Goal: Communication & Community: Answer question/provide support

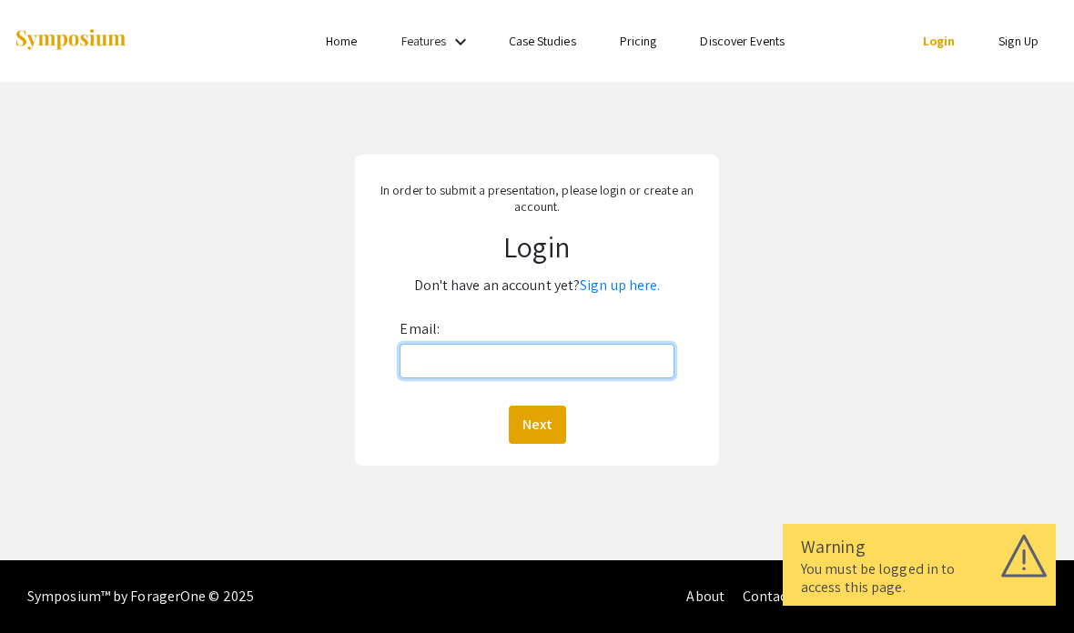
click at [477, 358] on input "Email:" at bounding box center [536, 361] width 274 height 35
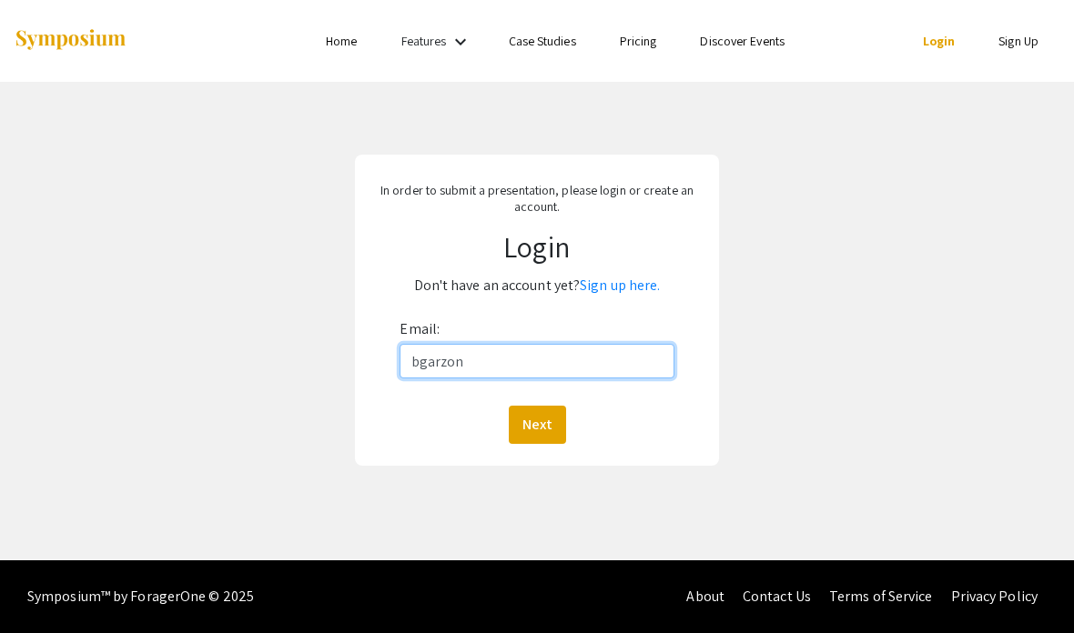
type input "[EMAIL_ADDRESS][DOMAIN_NAME]"
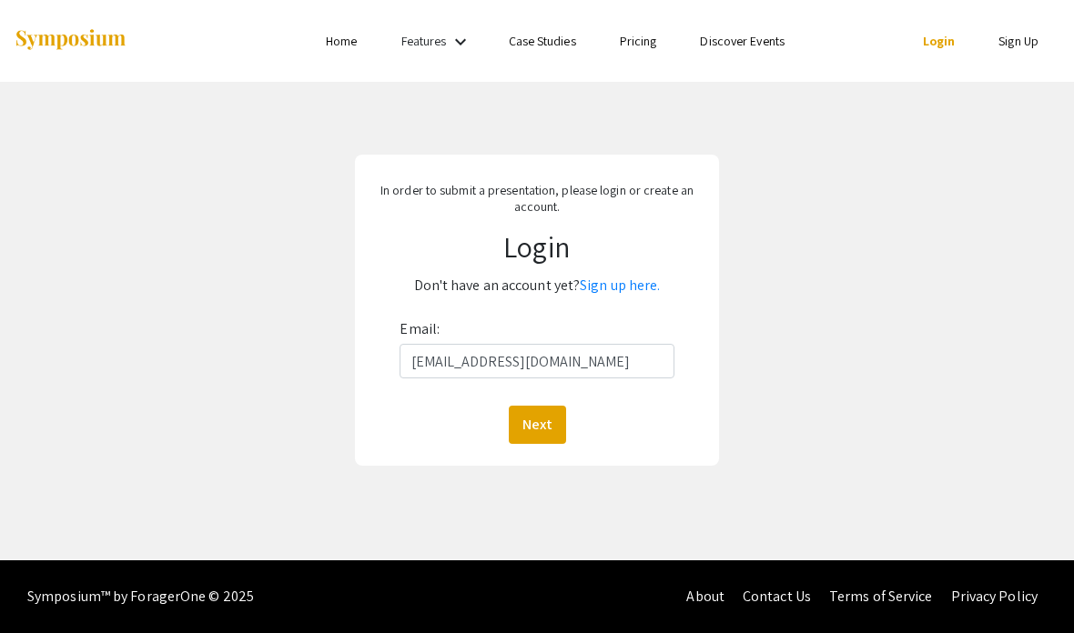
click at [525, 427] on button "Next" at bounding box center [537, 425] width 57 height 38
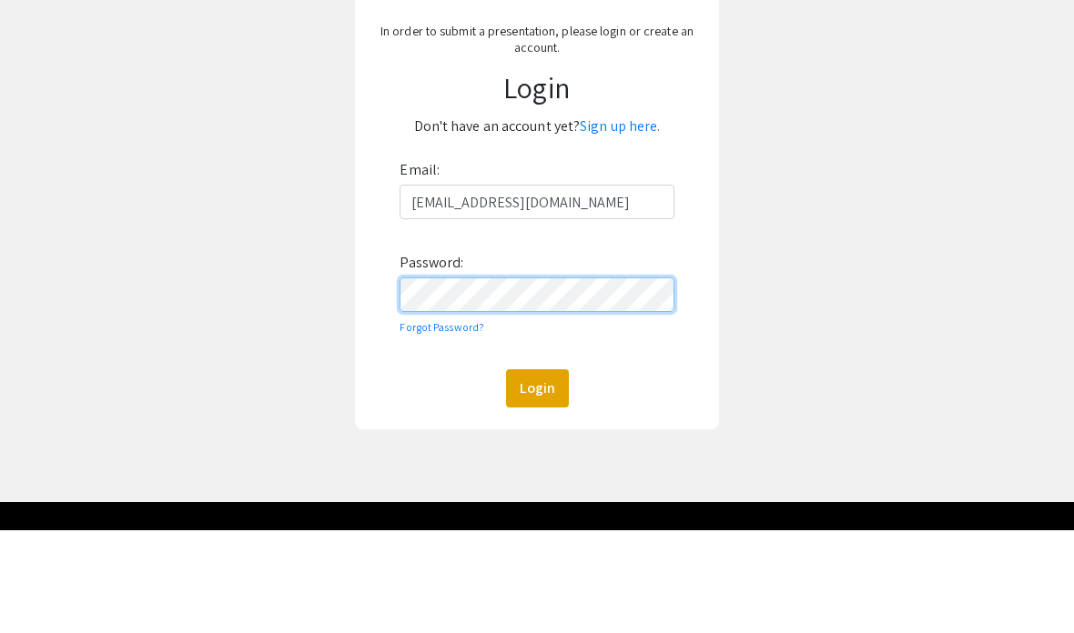
scroll to position [57, 0]
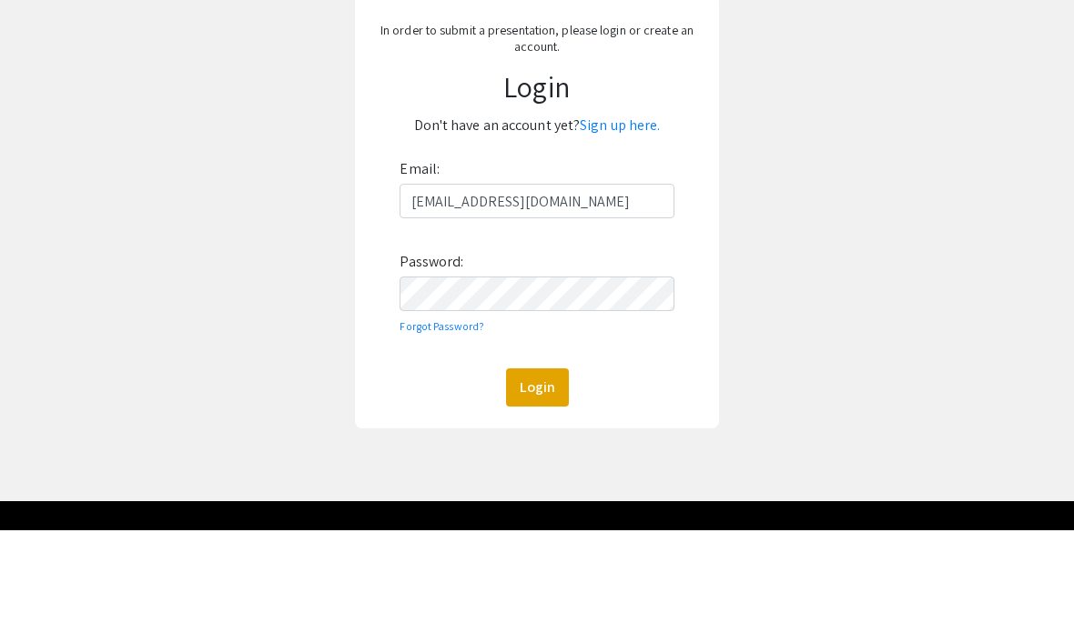
click at [430, 422] on link "Forgot Password?" at bounding box center [441, 429] width 85 height 14
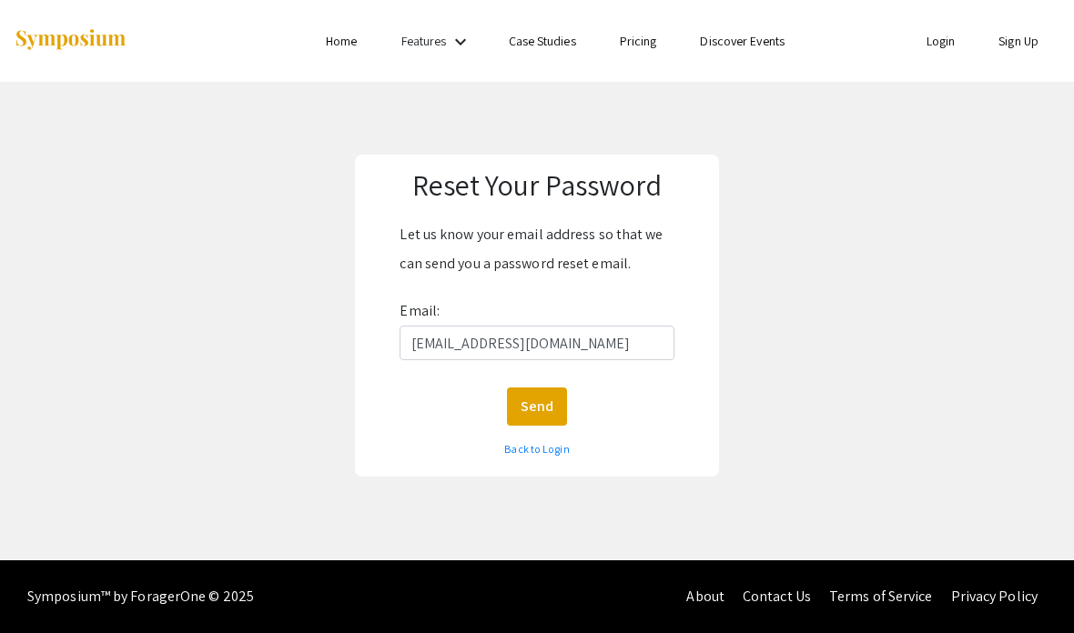
click at [535, 409] on button "Send" at bounding box center [537, 407] width 60 height 38
click at [531, 444] on link "Back to Login" at bounding box center [536, 449] width 65 height 14
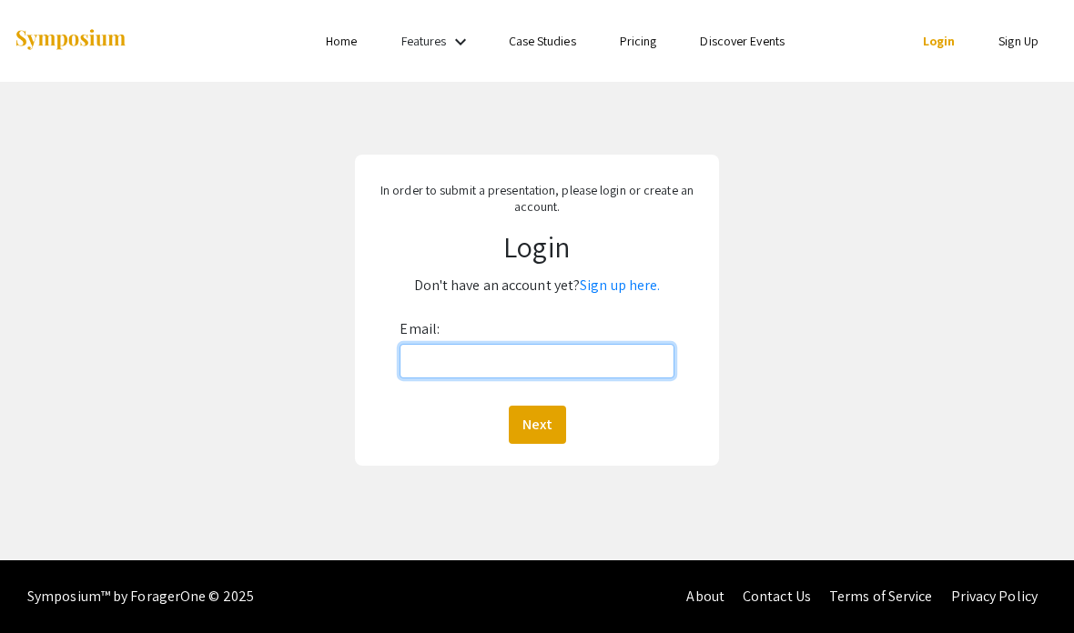
click at [607, 365] on input "Email:" at bounding box center [536, 361] width 274 height 35
type input "[EMAIL_ADDRESS][DOMAIN_NAME]"
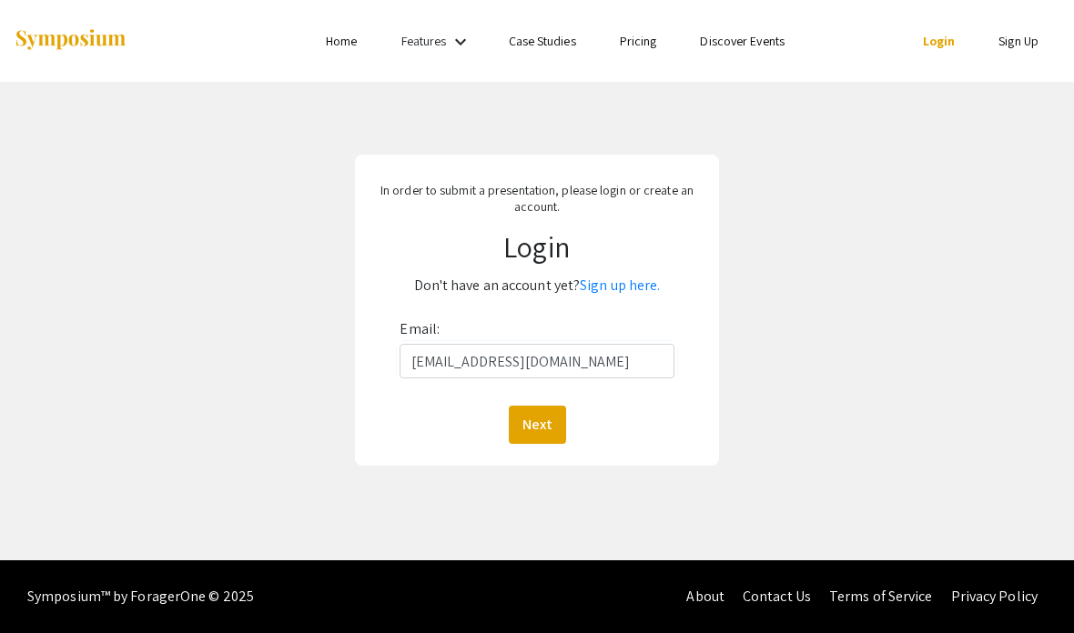
click at [539, 420] on button "Next" at bounding box center [537, 425] width 57 height 38
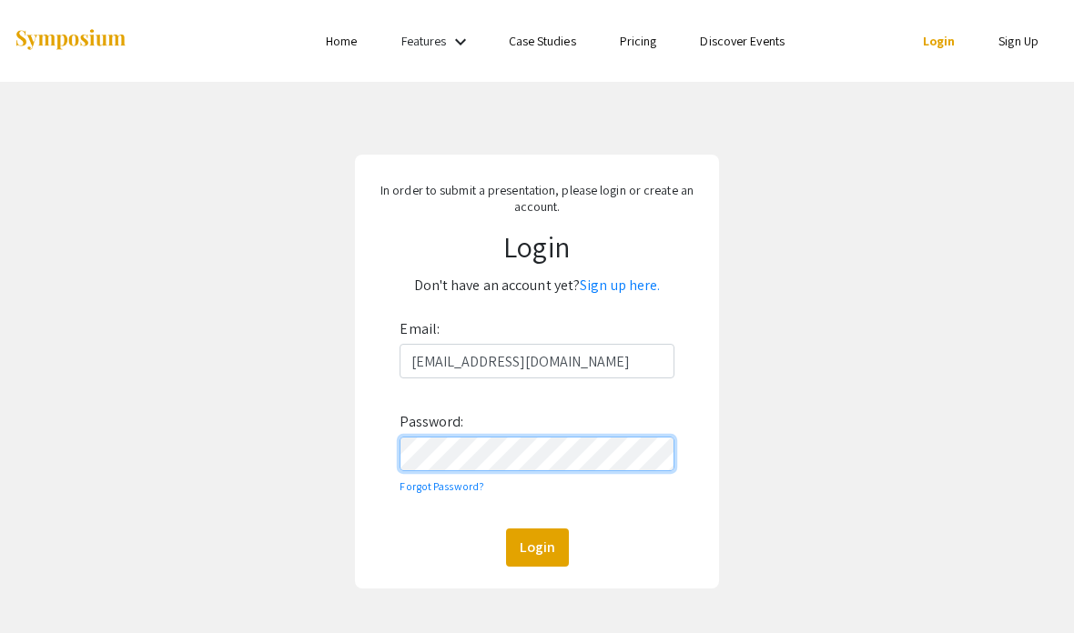
click at [536, 550] on button "Login" at bounding box center [537, 548] width 63 height 38
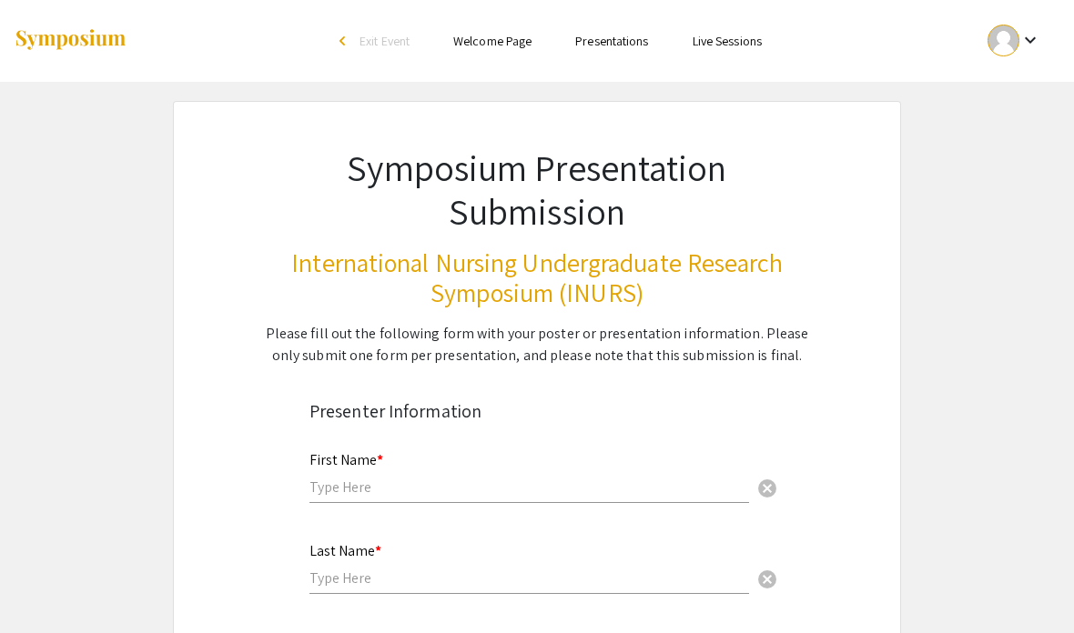
click at [1028, 43] on mat-icon "keyboard_arrow_down" at bounding box center [1030, 40] width 22 height 22
click at [1006, 136] on button "My Submissions" at bounding box center [1004, 134] width 112 height 44
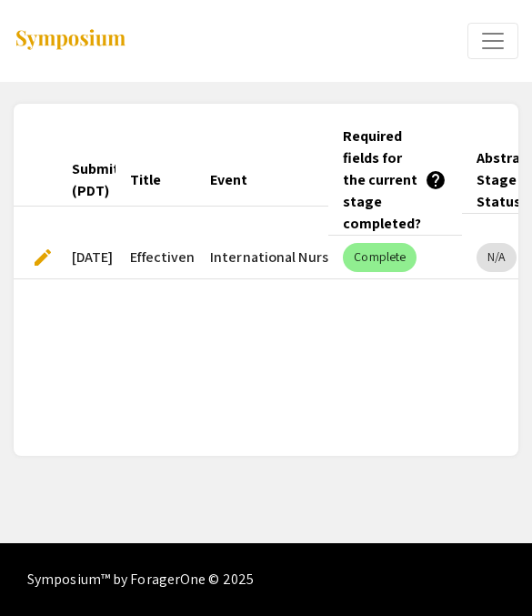
click at [492, 45] on span "Expand or Collapse Menu" at bounding box center [492, 40] width 27 height 27
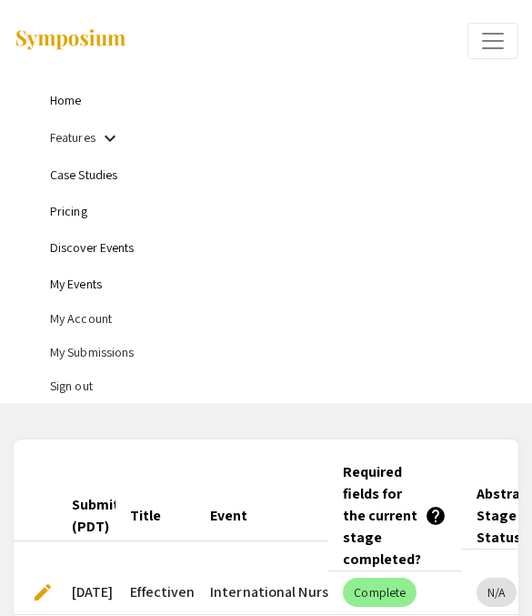
scroll to position [1, 0]
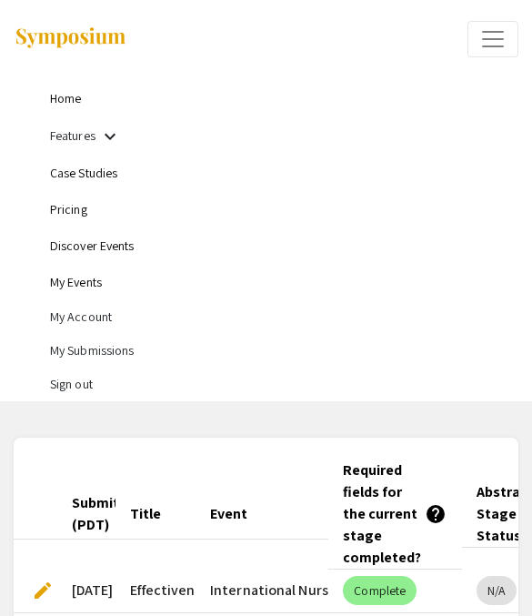
click at [57, 291] on link "My Events" at bounding box center [76, 283] width 52 height 16
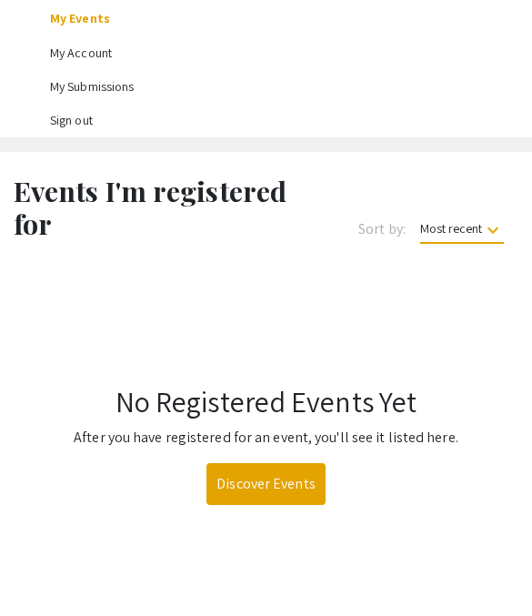
scroll to position [265, 0]
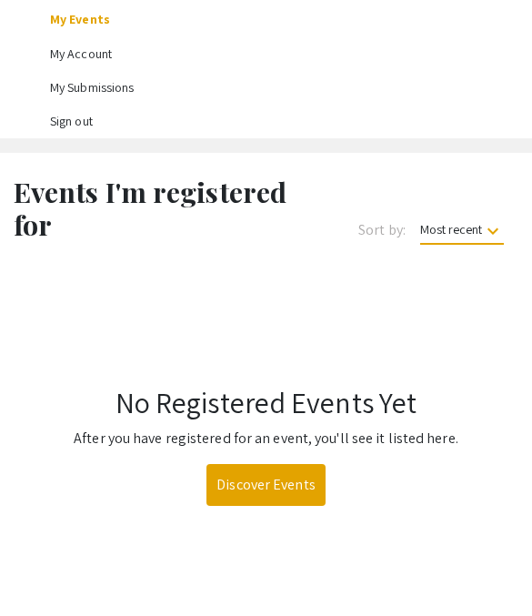
click at [263, 476] on link "Discover Events" at bounding box center [266, 485] width 119 height 42
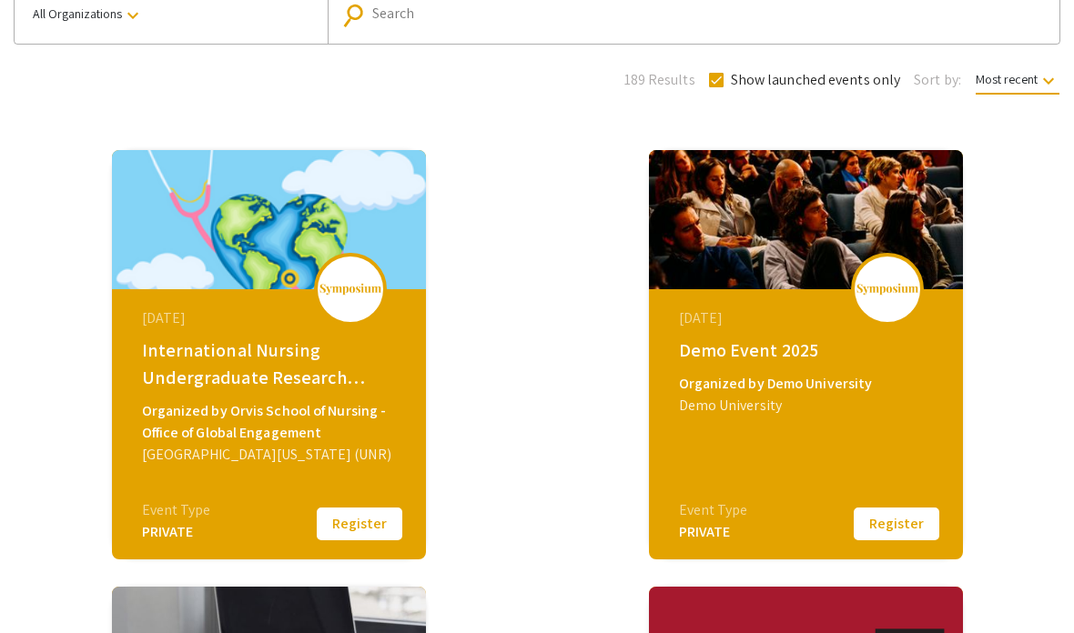
scroll to position [181, 0]
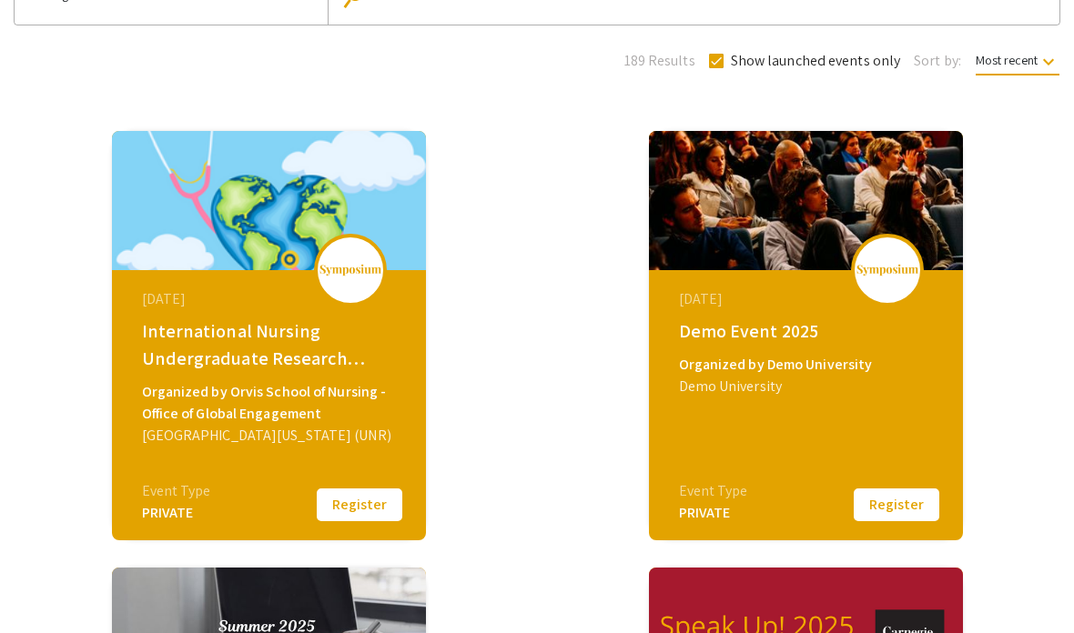
click at [174, 340] on div "International Nursing Undergraduate Research Symposium (INURS)" at bounding box center [271, 345] width 258 height 55
click at [166, 370] on div "International Nursing Undergraduate Research Symposium (INURS)" at bounding box center [271, 345] width 258 height 55
click at [165, 370] on div "International Nursing Undergraduate Research Symposium (INURS)" at bounding box center [271, 345] width 258 height 55
click at [210, 411] on div "Organized by Orvis School of Nursing - Office of Global Engagement" at bounding box center [271, 403] width 258 height 44
click at [241, 475] on div "[DATE] International Nursing Undergraduate Research Symposium (INURS) Organized…" at bounding box center [271, 383] width 313 height 227
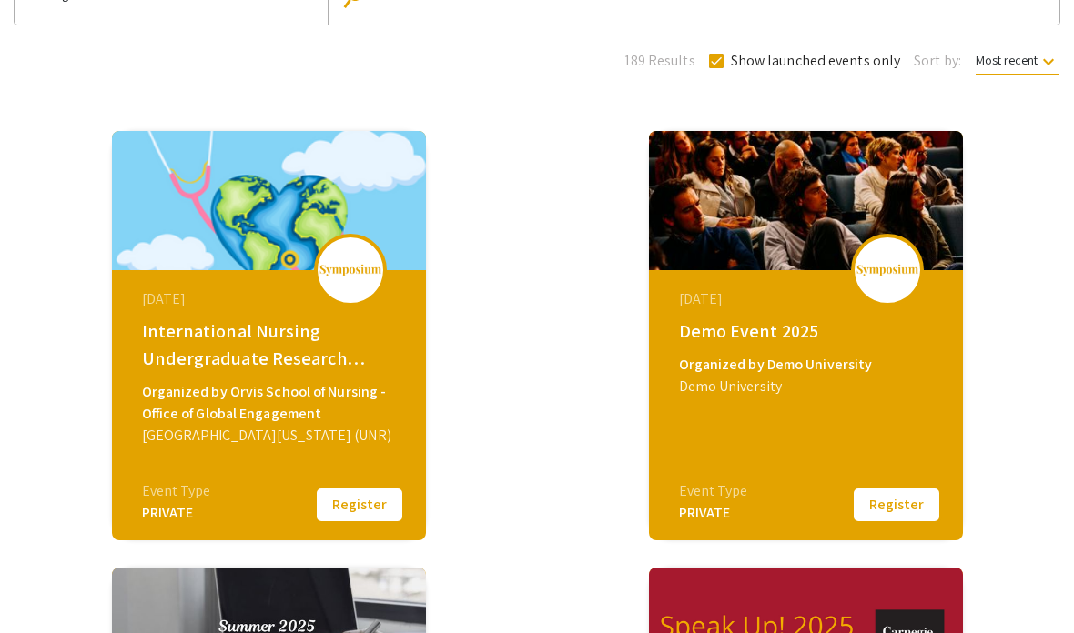
click at [326, 489] on button "Register" at bounding box center [359, 505] width 91 height 38
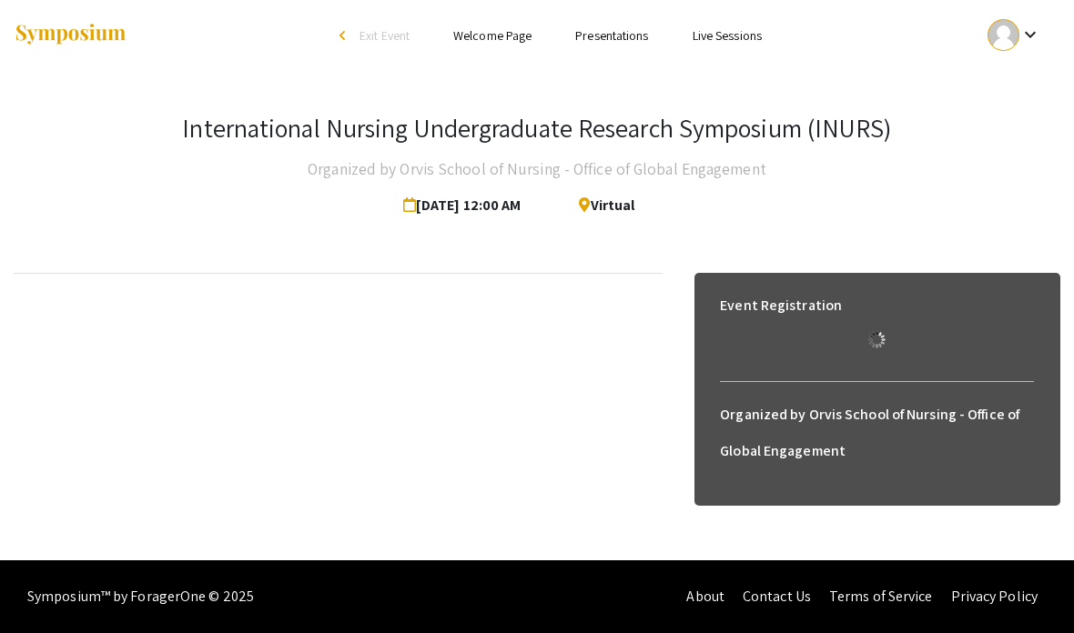
scroll to position [73, 0]
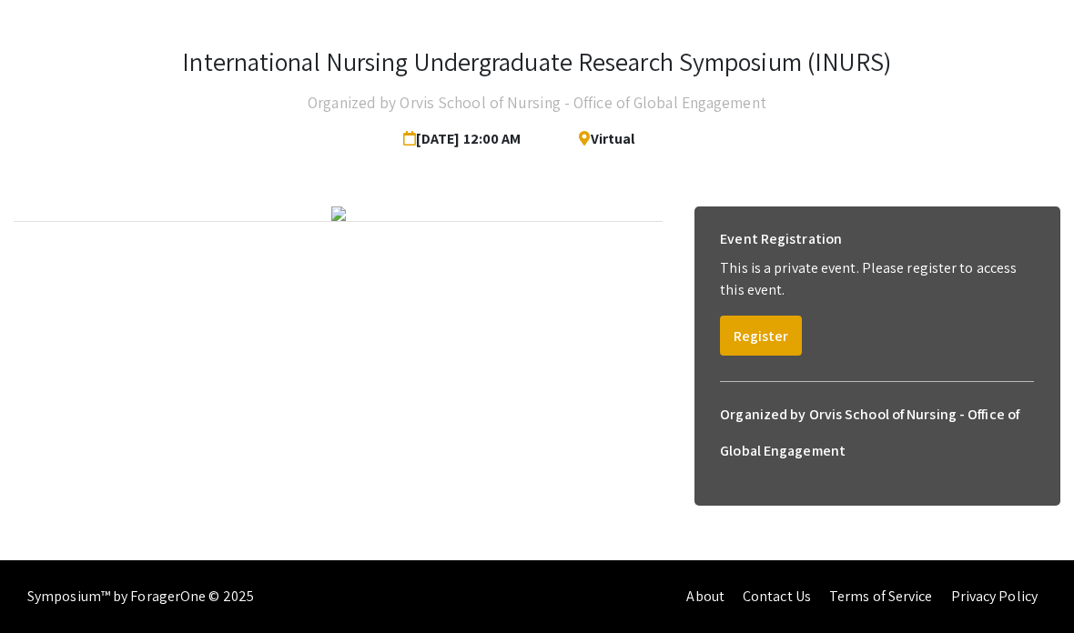
click at [760, 374] on div "Event Registration This is a private event. Please register to access this even…" at bounding box center [877, 356] width 367 height 299
click at [761, 321] on button "Register" at bounding box center [761, 336] width 82 height 40
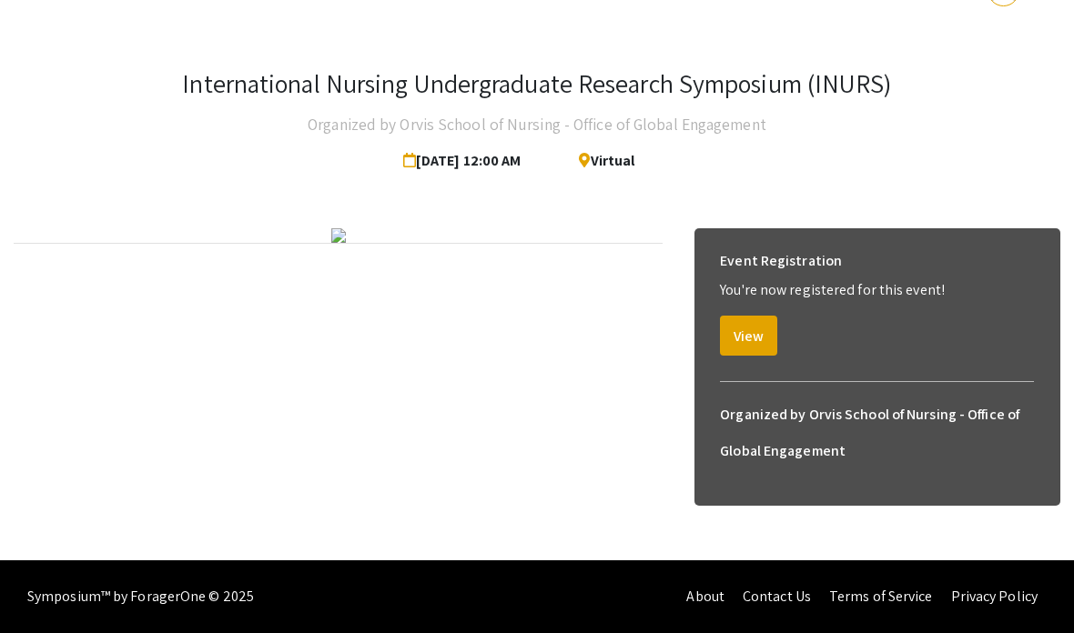
click at [745, 316] on button "View" at bounding box center [748, 336] width 57 height 40
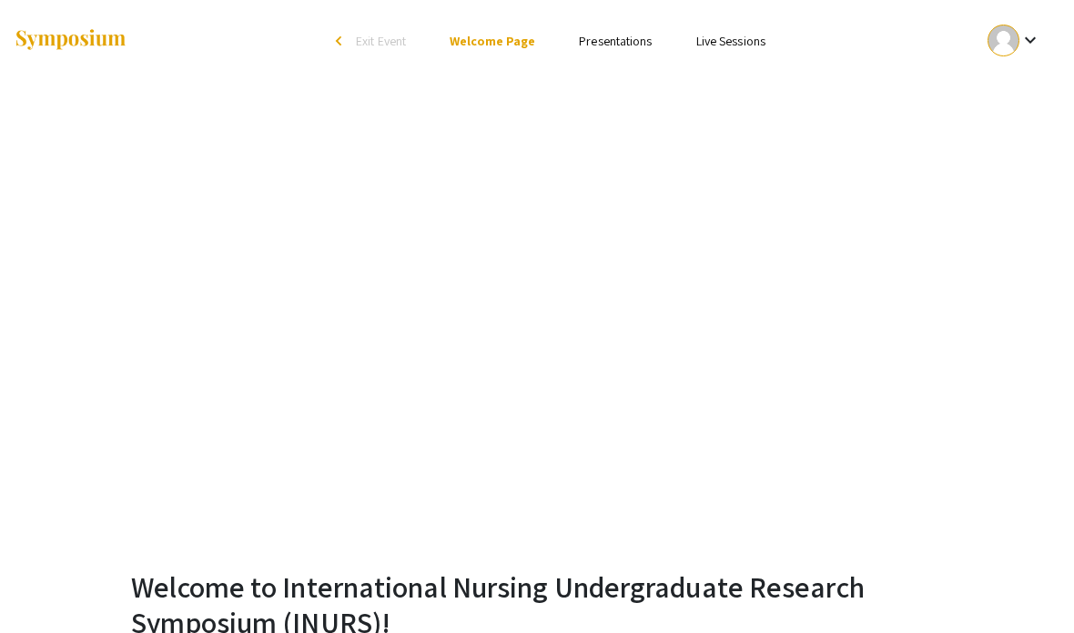
click at [645, 43] on link "Presentations" at bounding box center [615, 41] width 73 height 16
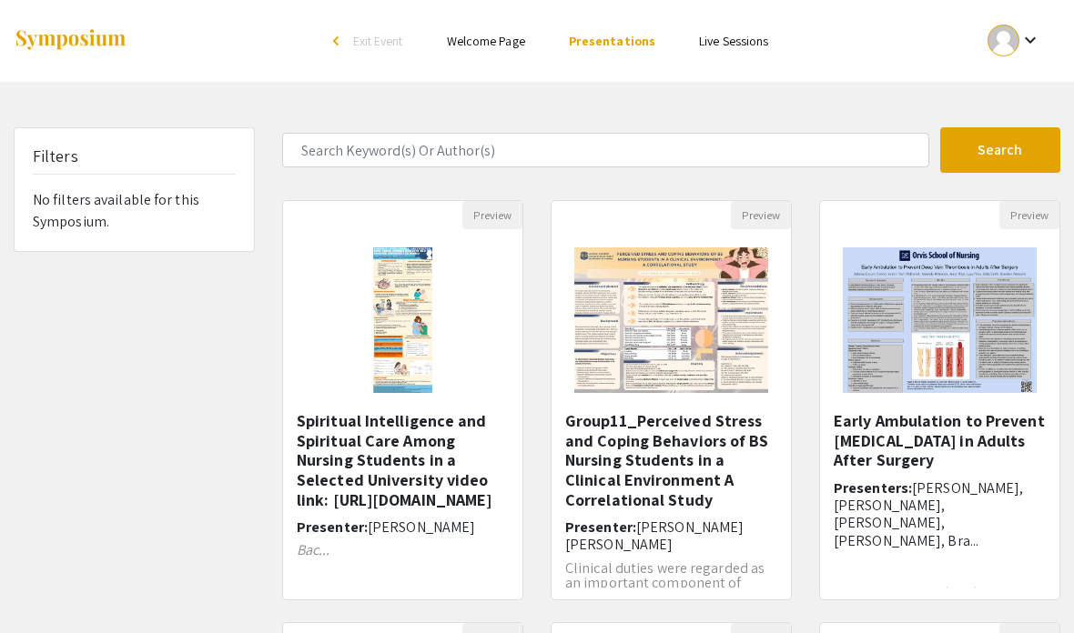
click at [969, 439] on h5 "Early Ambulation to Prevent [MEDICAL_DATA] in Adults After Surgery" at bounding box center [939, 440] width 212 height 59
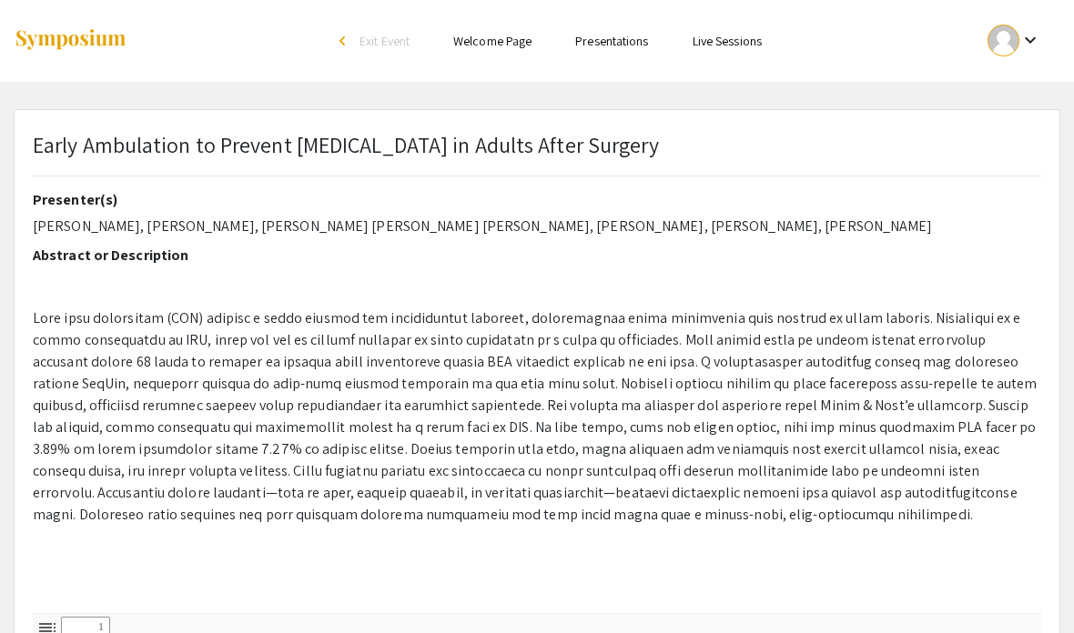
select select "custom"
type input "0"
select select "custom"
type input "1"
select select "auto"
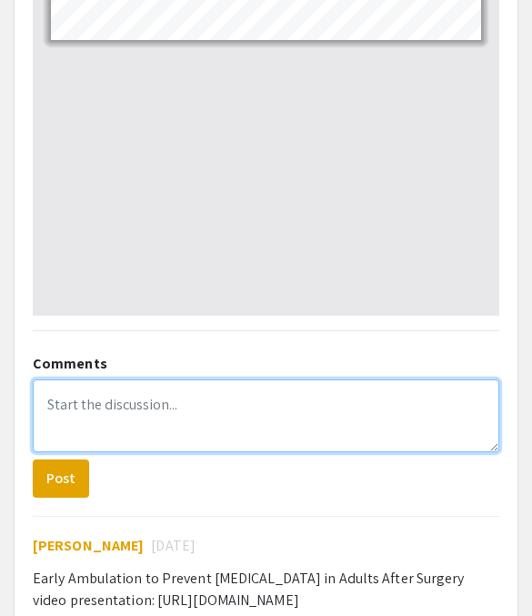
click at [68, 404] on textarea at bounding box center [266, 415] width 467 height 73
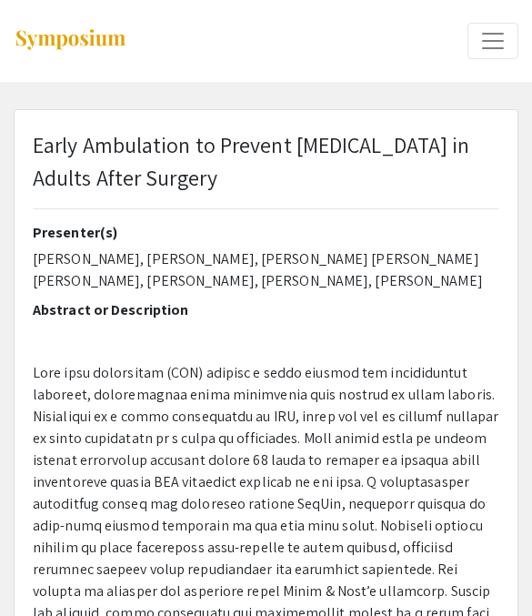
click at [183, 371] on span at bounding box center [266, 602] width 467 height 478
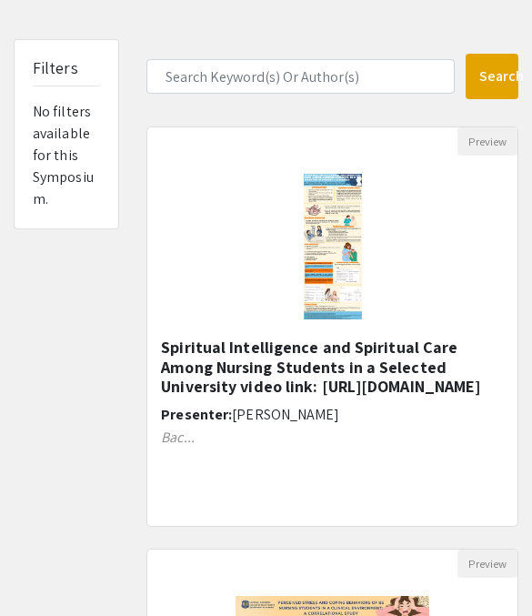
scroll to position [87, 0]
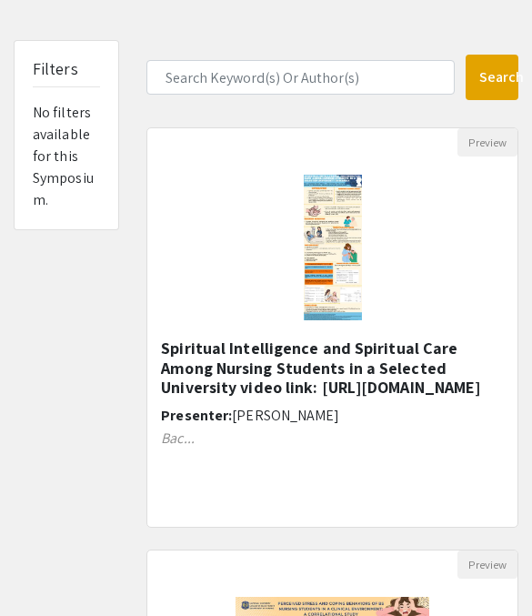
click at [189, 369] on h5 "Spiritual Intelligence and Spiritual Care Among Nursing Students in a Selected …" at bounding box center [332, 367] width 343 height 59
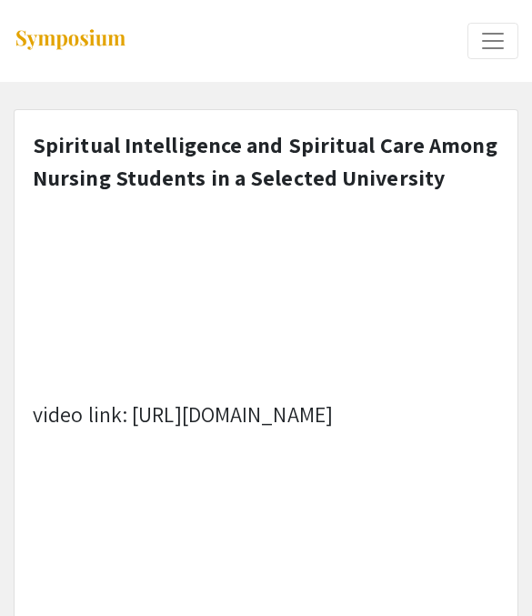
select select "custom"
type input "0"
select select "custom"
type input "1"
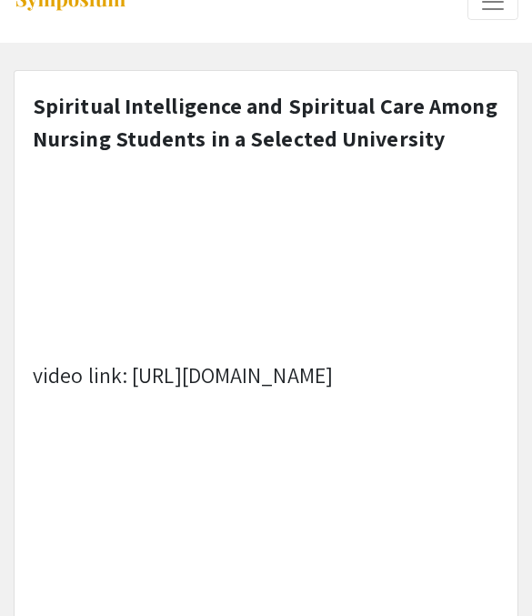
scroll to position [126, 0]
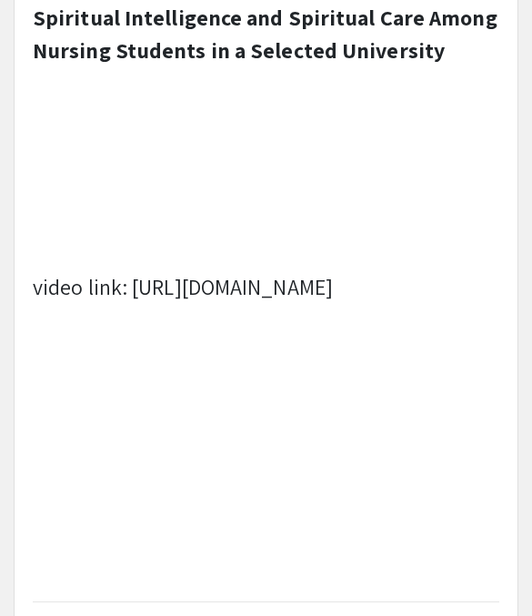
select select "auto"
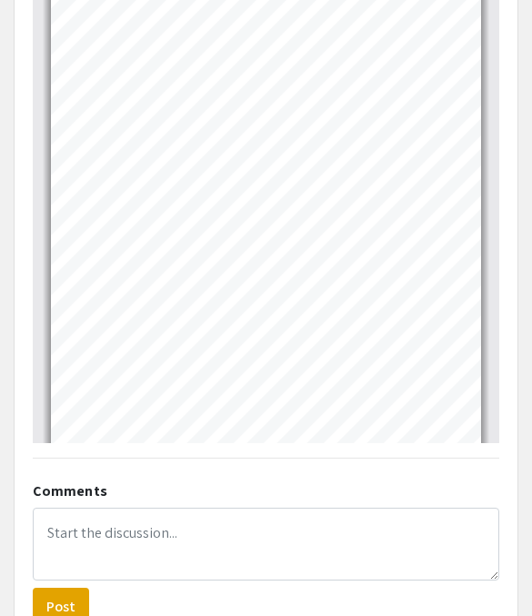
scroll to position [1660, 0]
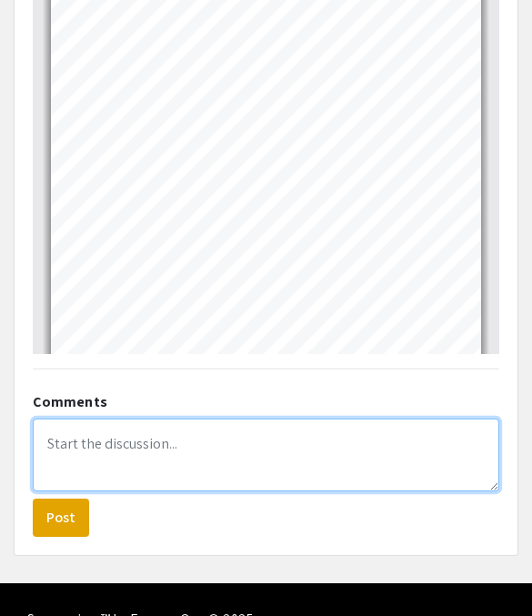
click at [63, 430] on textarea at bounding box center [266, 455] width 467 height 73
click at [76, 446] on textarea "Hello [PERSON_NAME], I thouroughly enjoyed" at bounding box center [266, 455] width 467 height 73
click at [195, 427] on textarea "Hello [PERSON_NAME], I thoroughly enjoyed" at bounding box center [266, 455] width 467 height 73
click at [194, 437] on textarea "Hello [PERSON_NAME], I thoroughly enjoyed" at bounding box center [266, 455] width 467 height 73
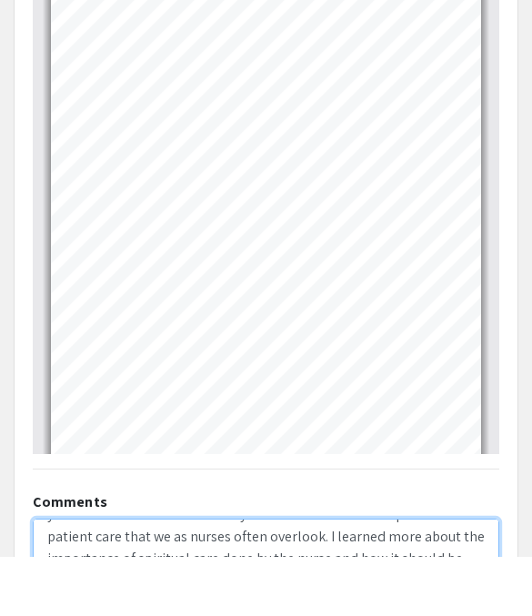
scroll to position [95, 0]
click at [138, 578] on textarea "Hello [PERSON_NAME], I thoroughly enjoyed reading your poster. You very clearly…" at bounding box center [266, 614] width 467 height 73
click at [341, 578] on textarea "Hello [PERSON_NAME], I thoroughly enjoyed reading your poster. You very clearly…" at bounding box center [266, 614] width 467 height 73
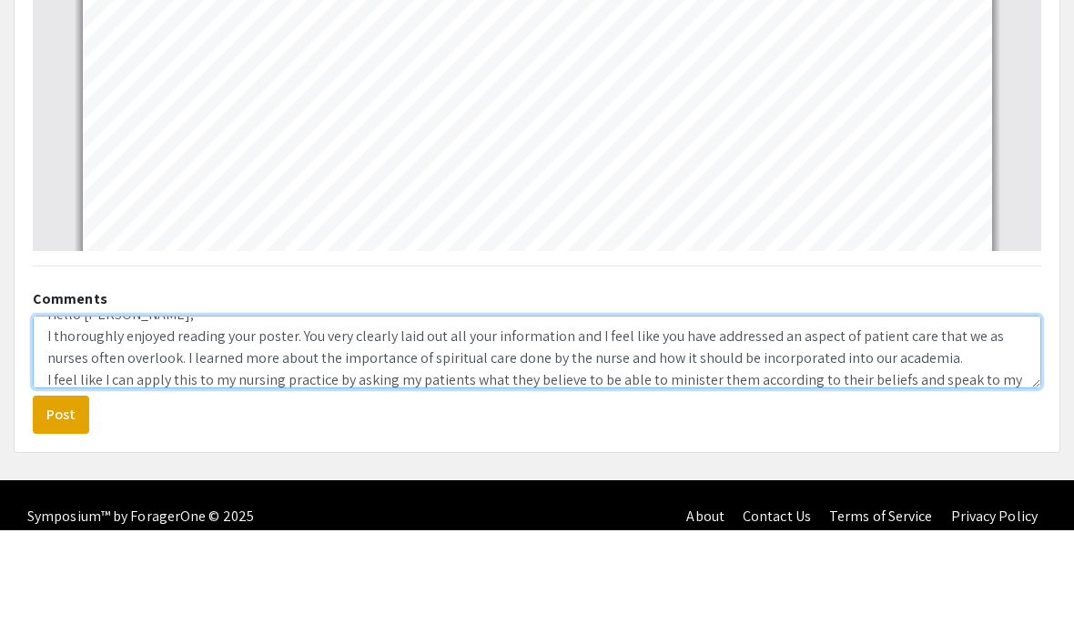
scroll to position [31, 0]
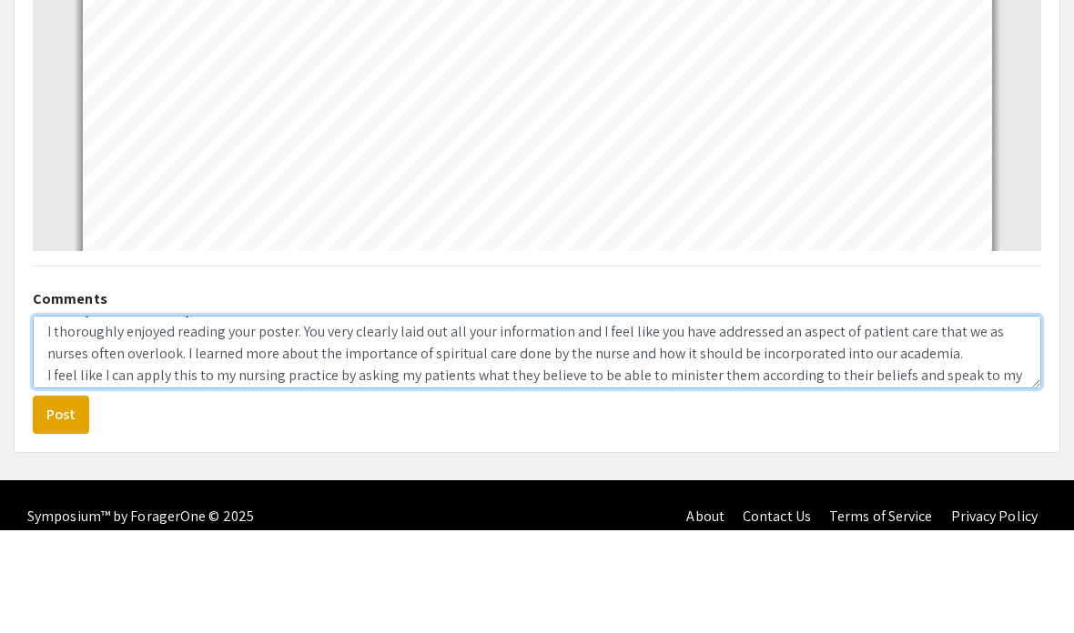
type textarea "Hello [PERSON_NAME], I thoroughly enjoyed reading your poster. You very clearly…"
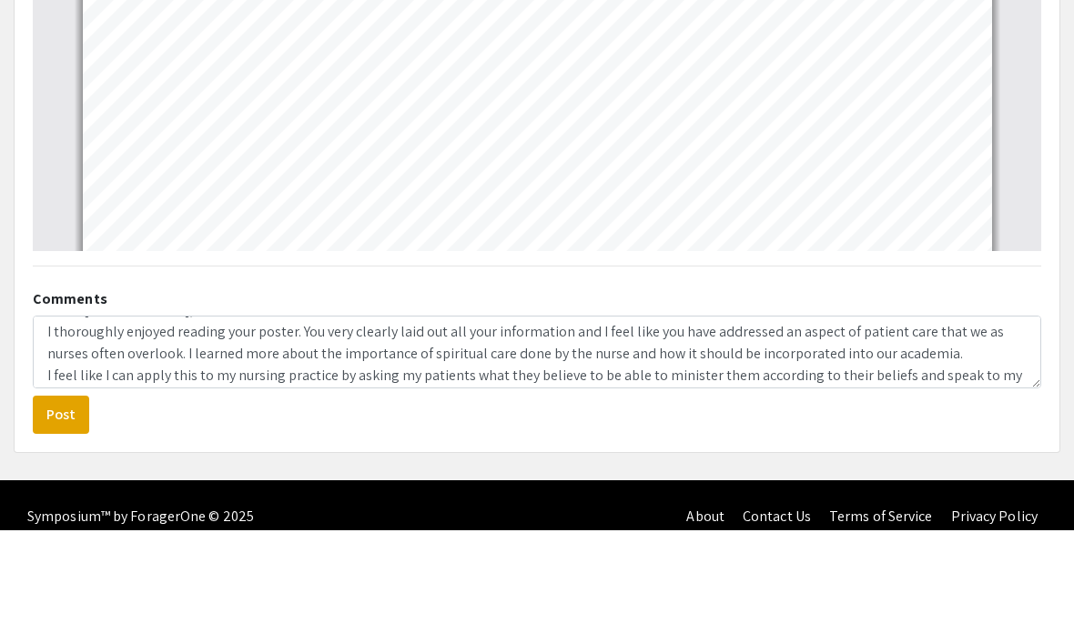
click at [46, 499] on button "Post" at bounding box center [61, 518] width 56 height 38
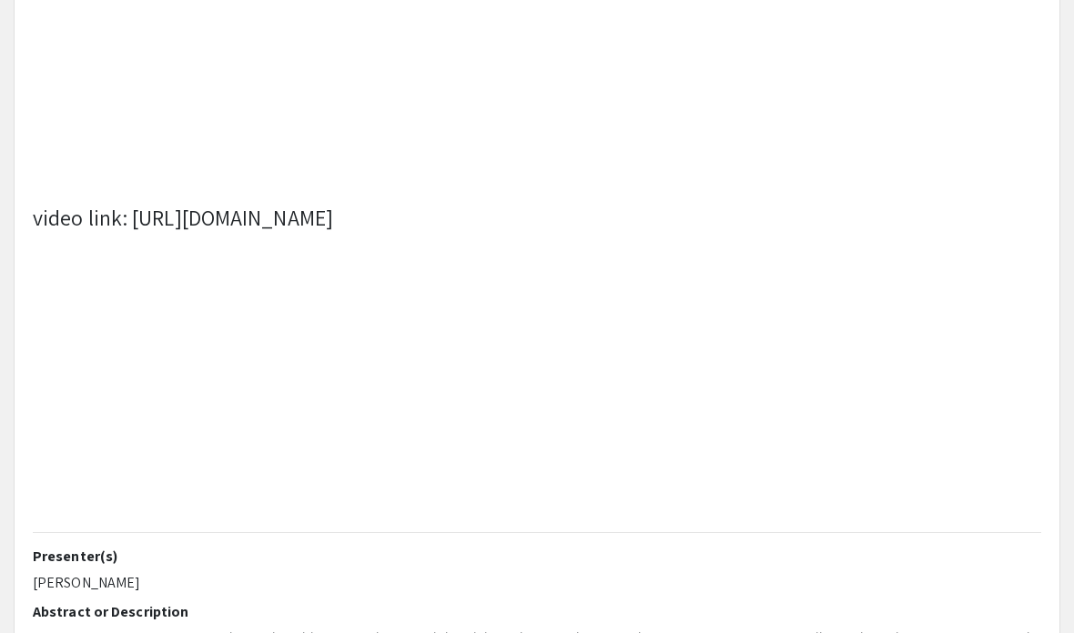
scroll to position [0, 0]
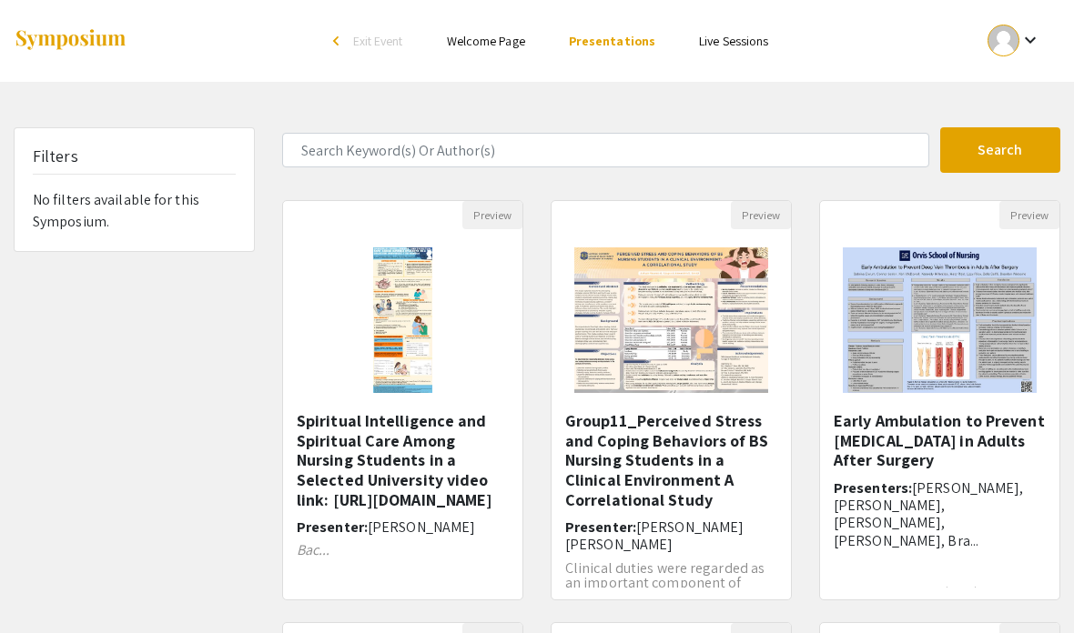
scroll to position [87, 0]
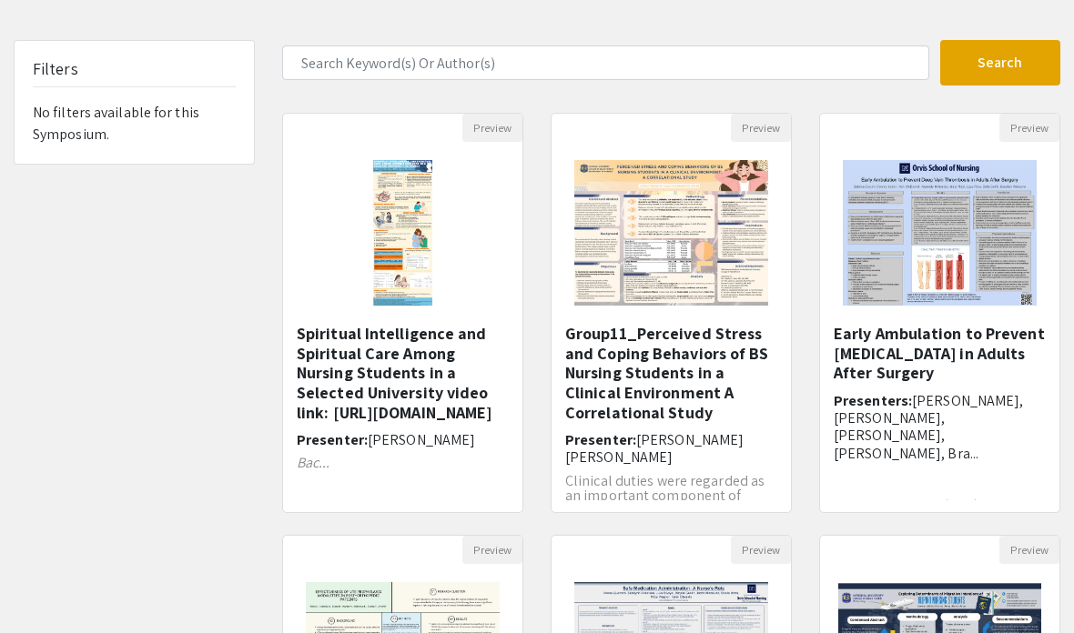
click at [689, 390] on h5 "Group11_Perceived Stress and Coping Behaviors of BS Nursing Students in a Clini…" at bounding box center [671, 373] width 212 height 98
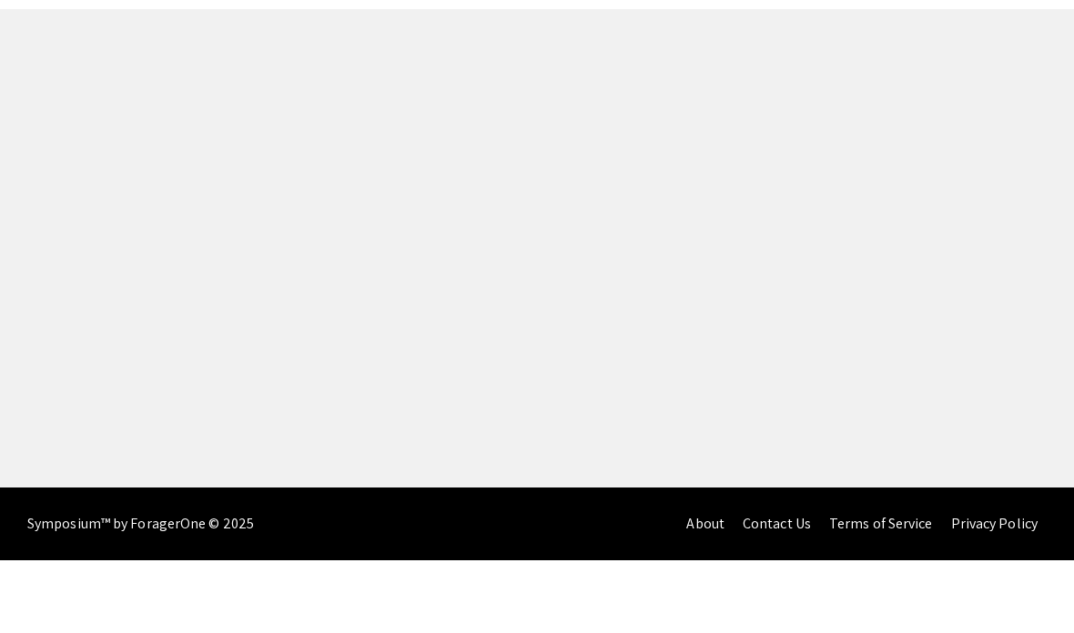
select select "custom"
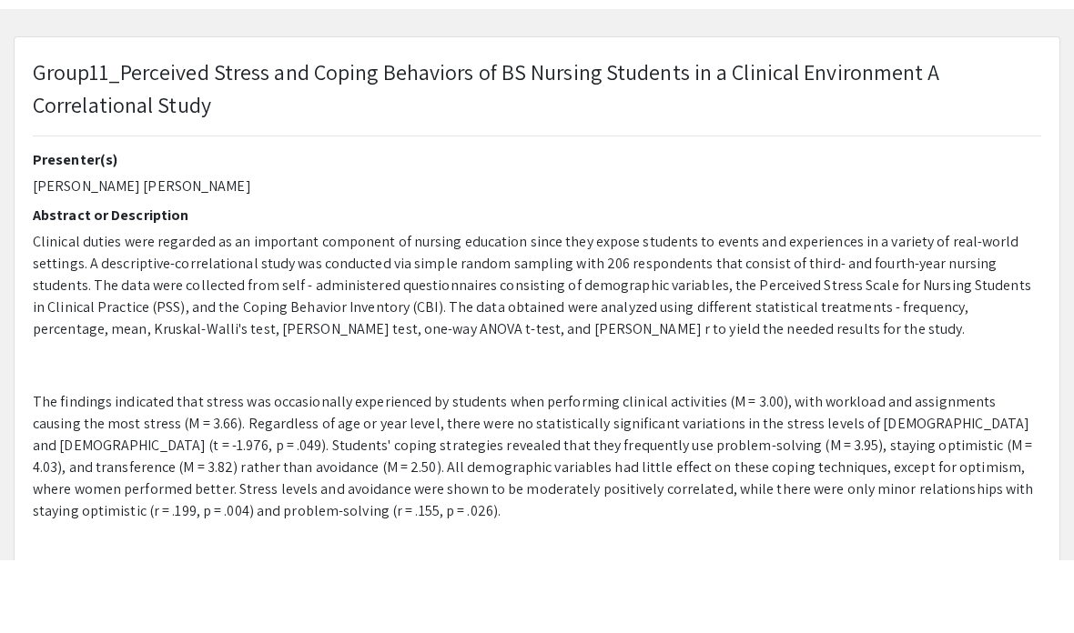
scroll to position [73, 0]
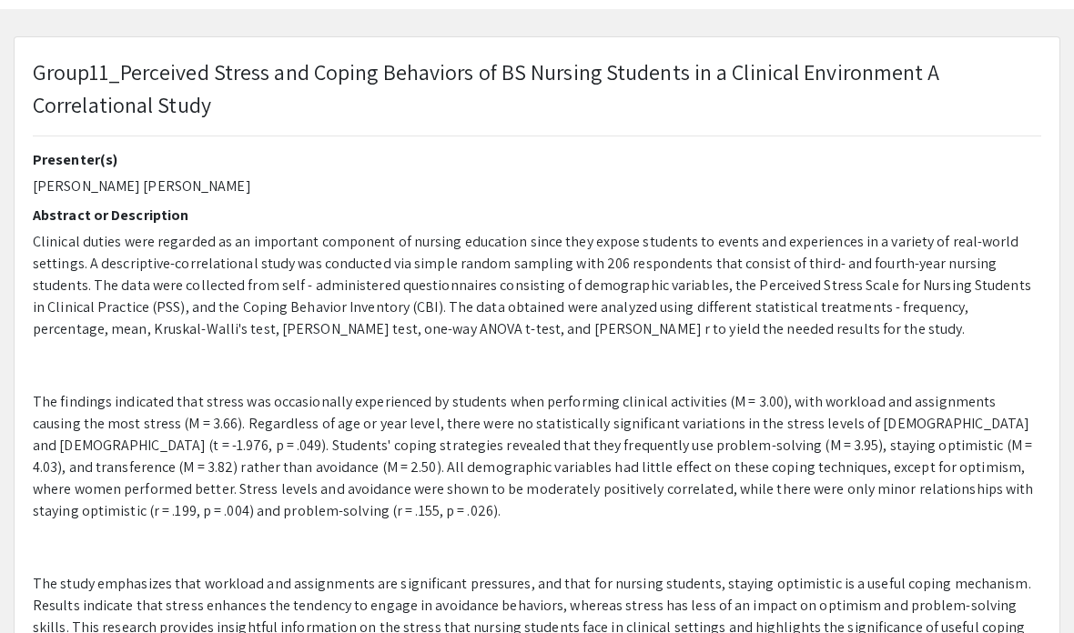
type input "0"
select select "custom"
type input "1"
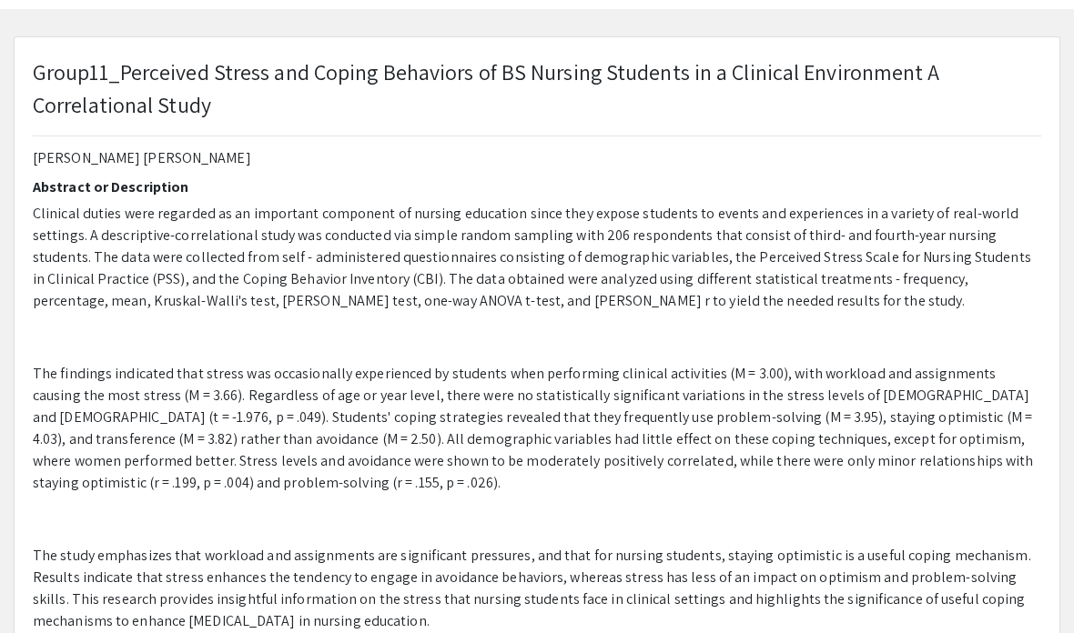
scroll to position [59, 0]
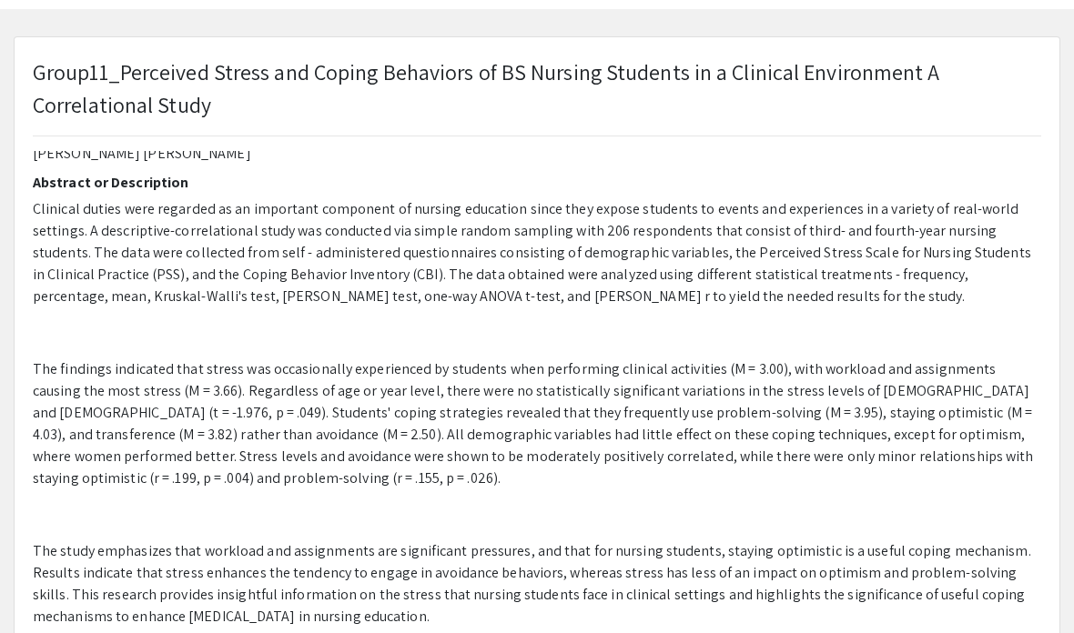
select select "auto"
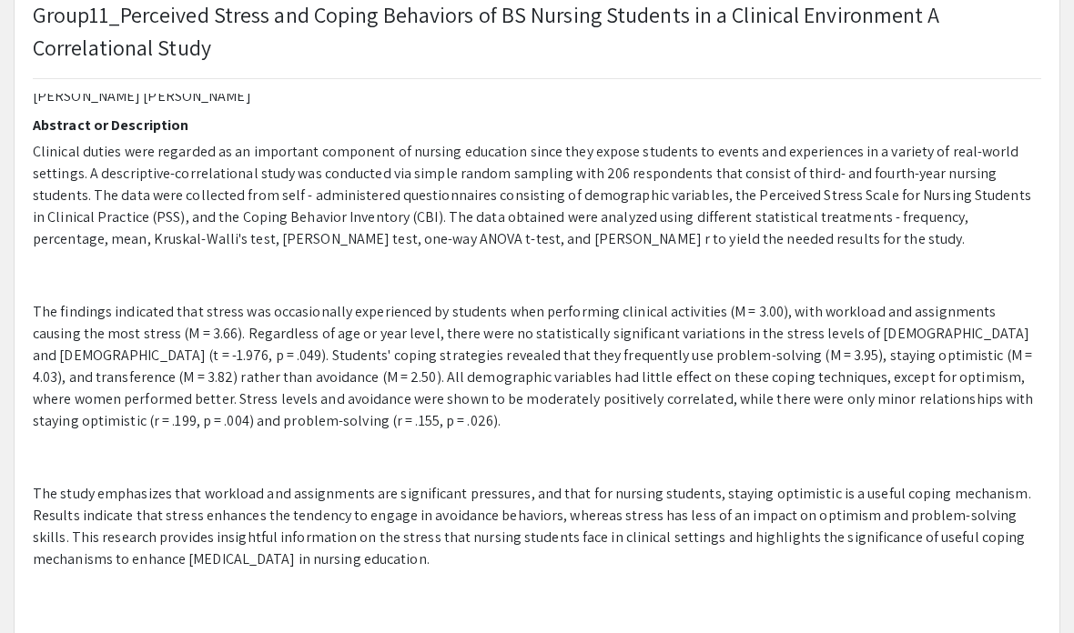
scroll to position [0, 0]
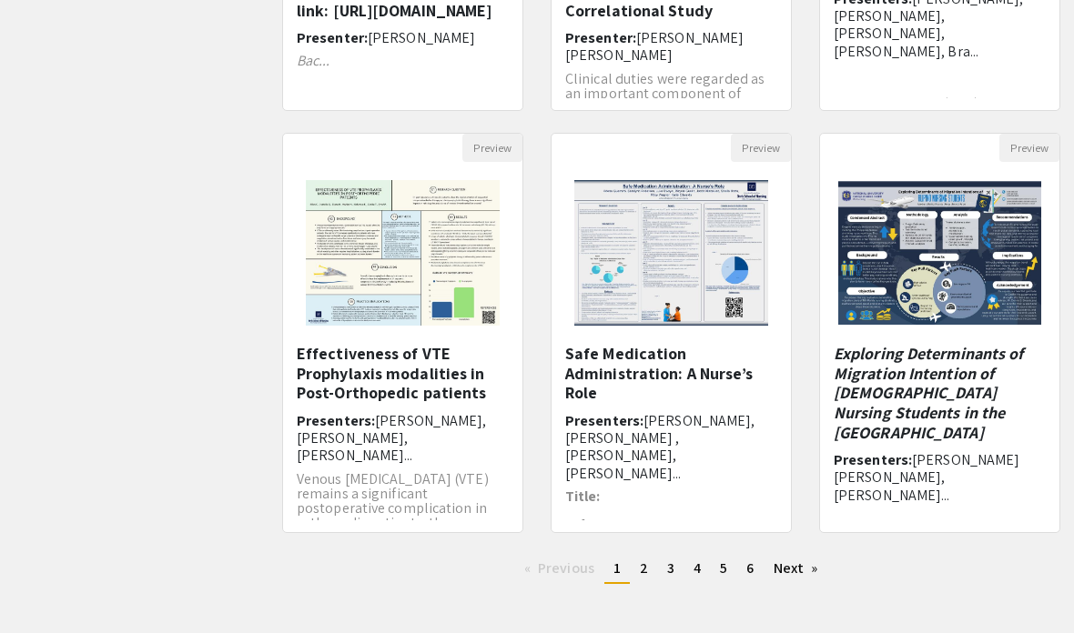
scroll to position [500, 0]
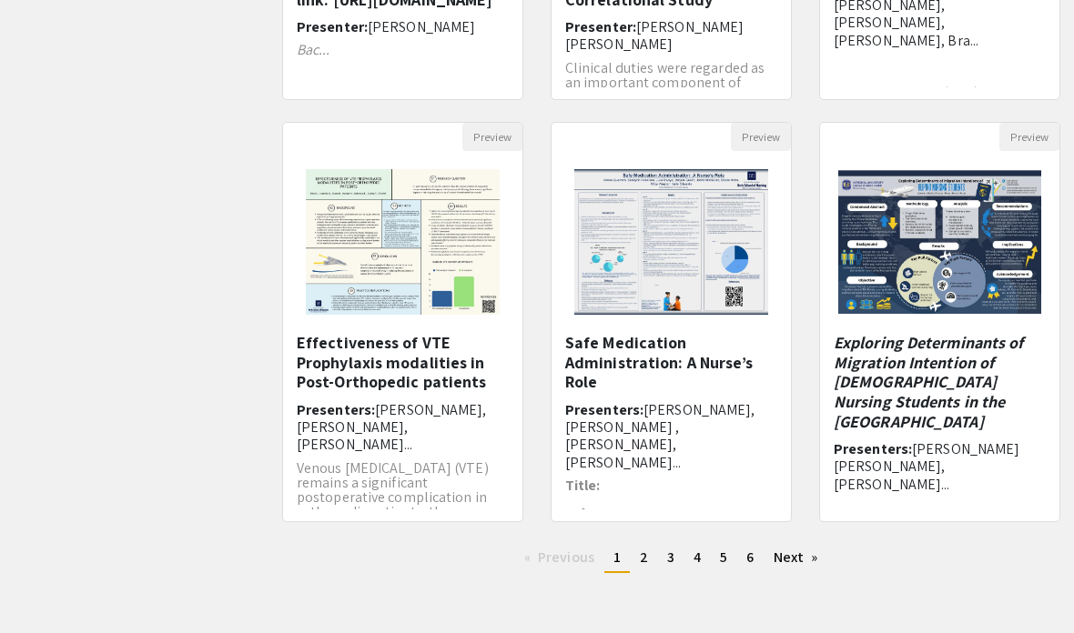
click at [619, 371] on h5 "Safe Medication Administration: A Nurse’s Role" at bounding box center [671, 362] width 212 height 59
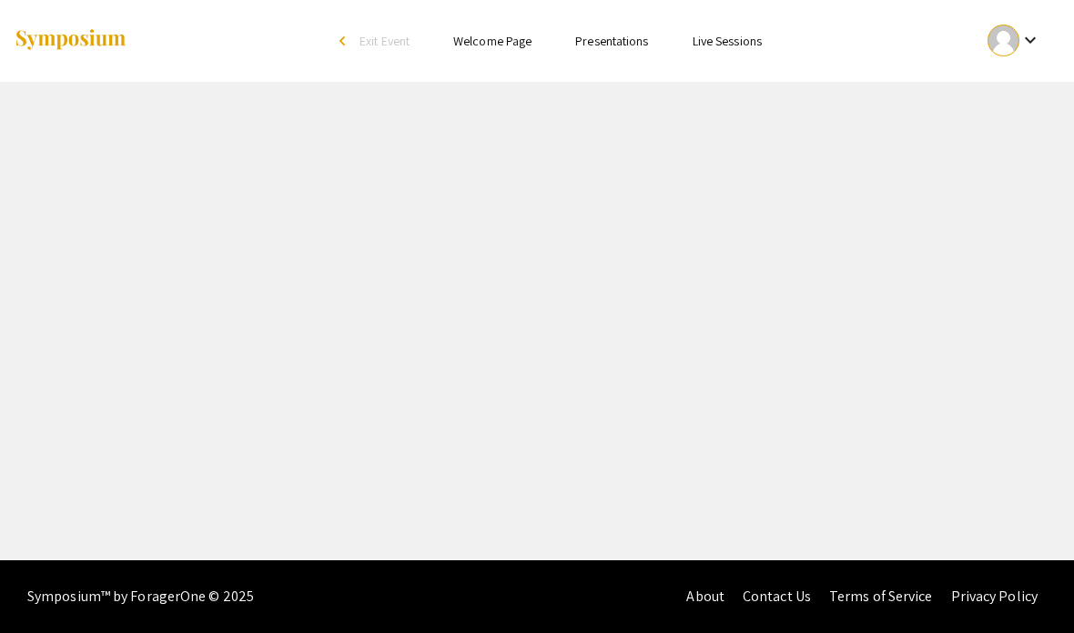
scroll to position [73, 0]
select select "custom"
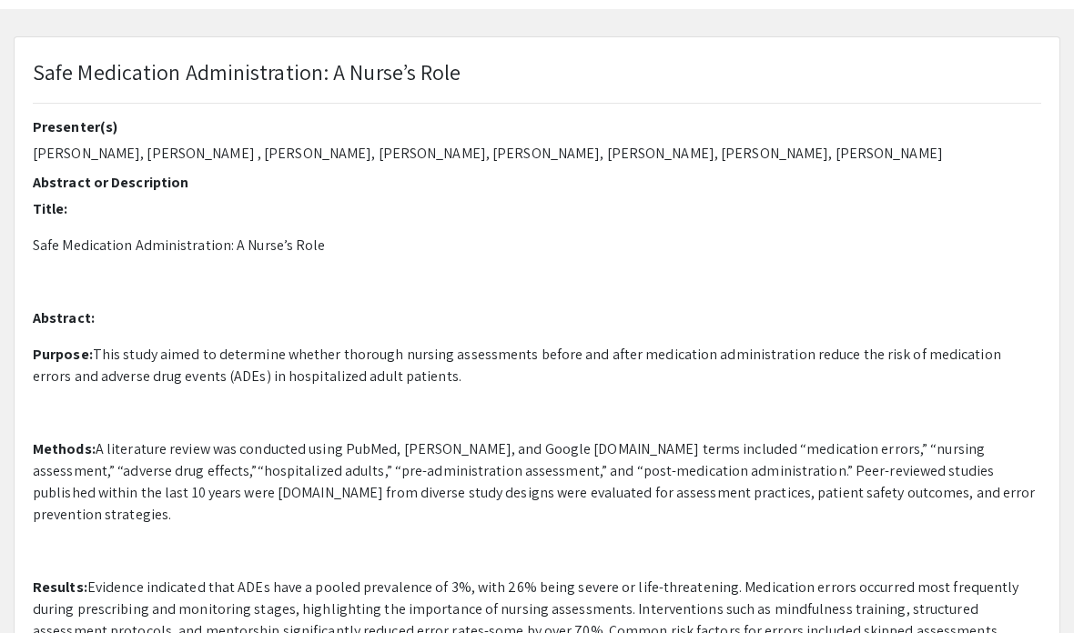
type input "0"
select select "custom"
type input "1"
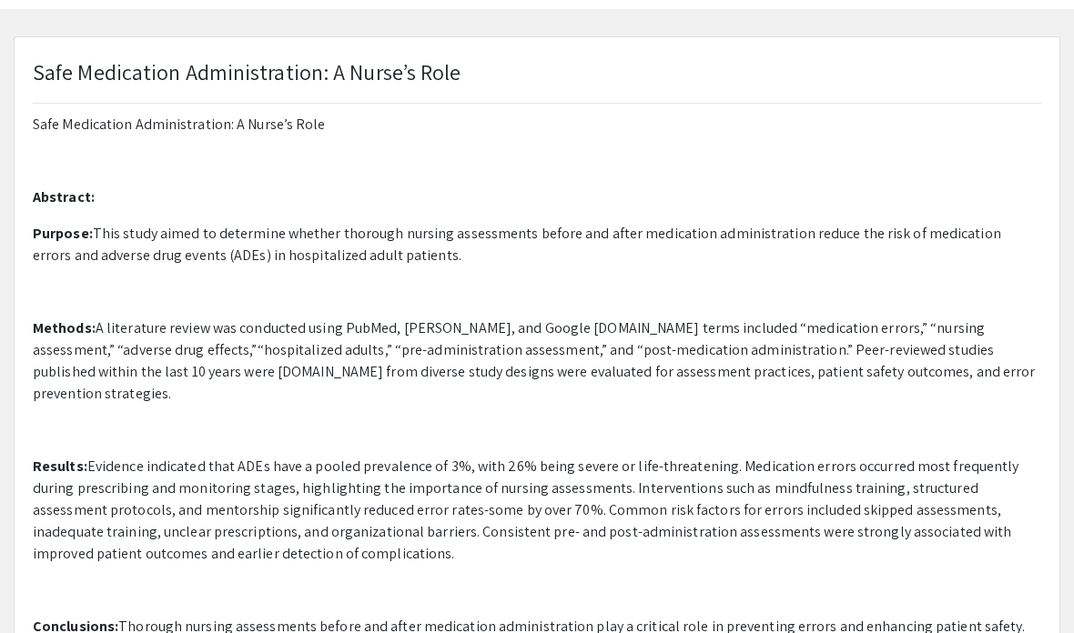
scroll to position [113, 0]
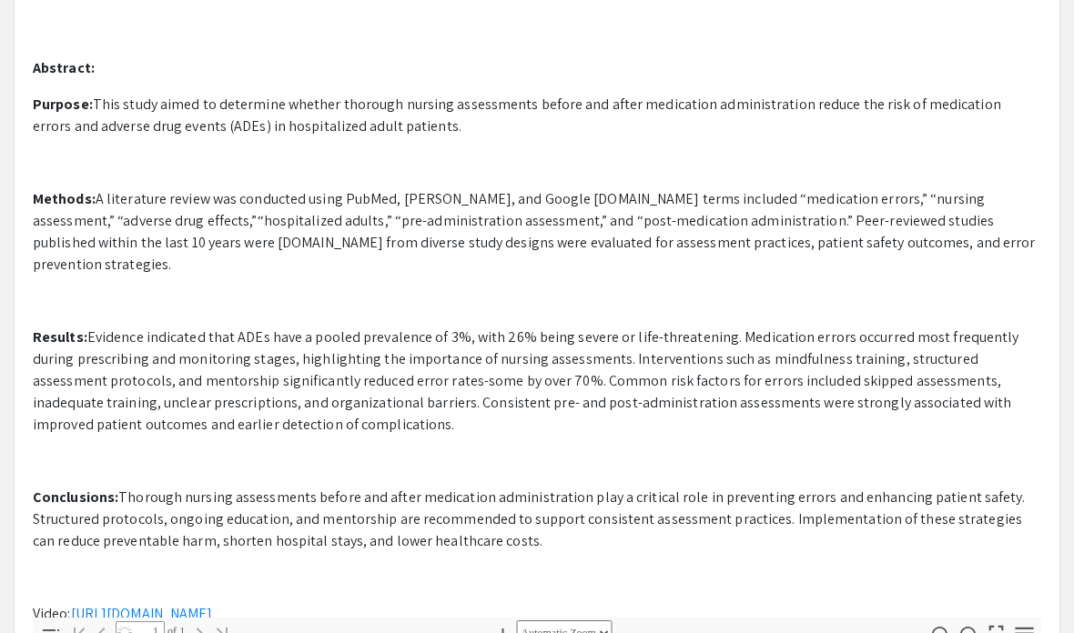
select select "auto"
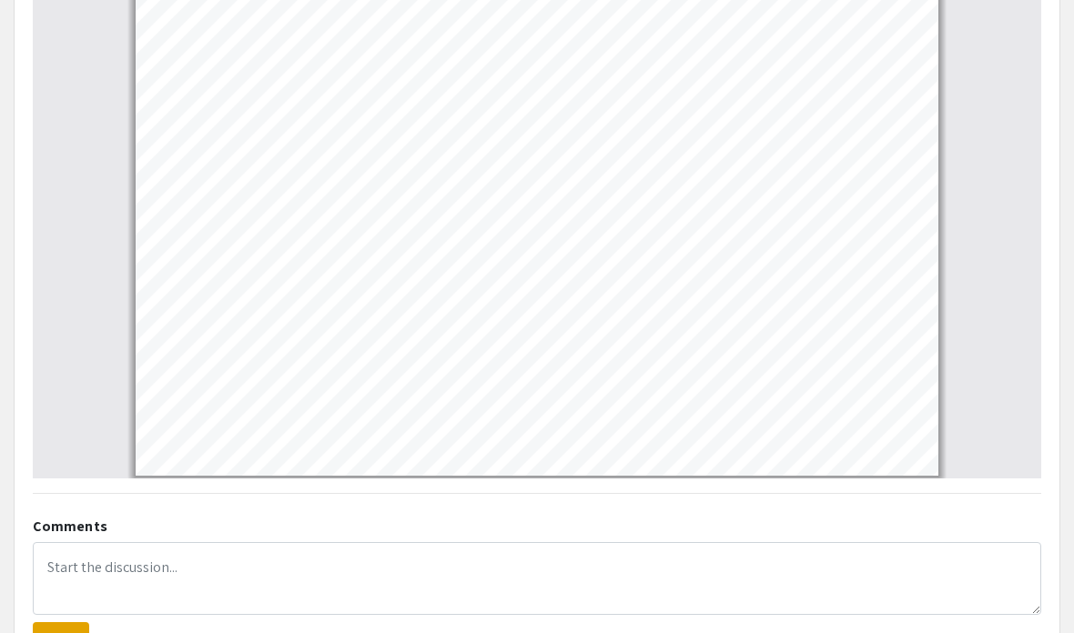
scroll to position [987, 0]
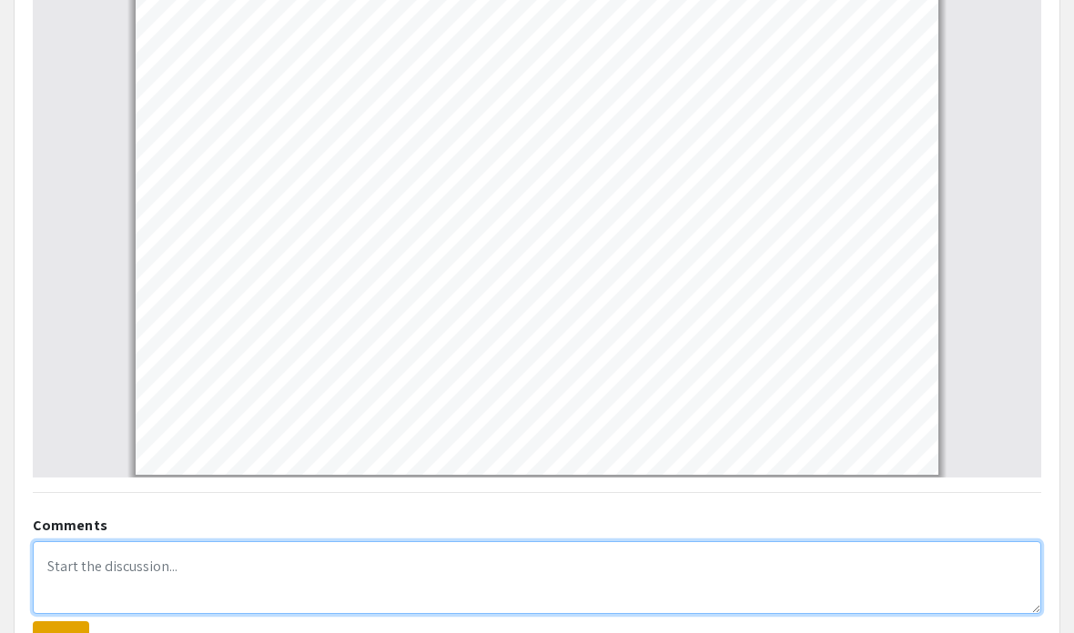
click at [58, 570] on textarea at bounding box center [537, 577] width 1008 height 73
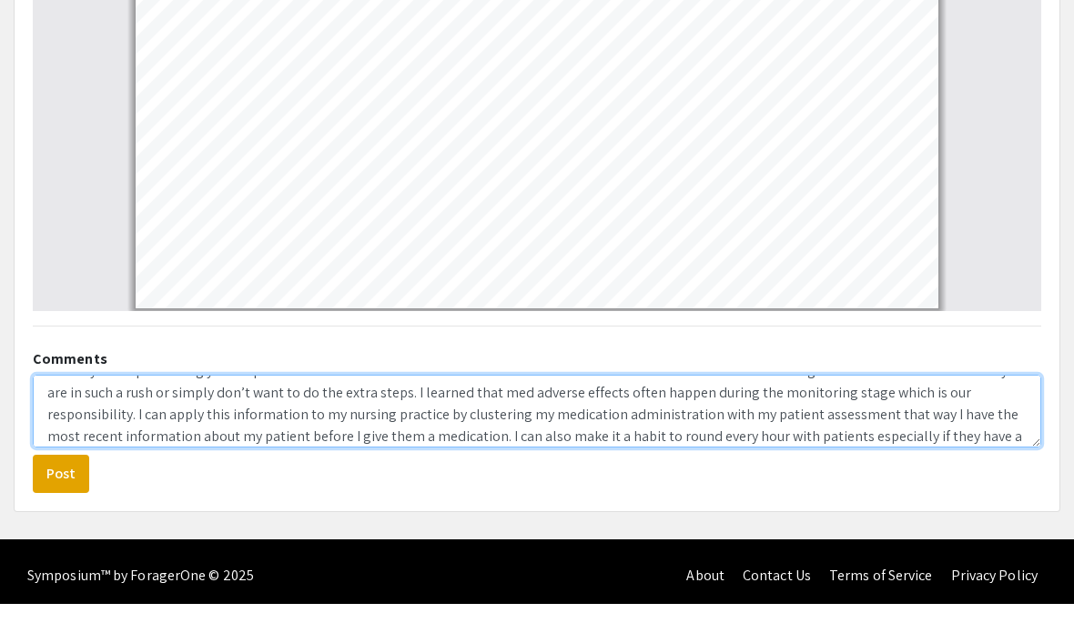
scroll to position [87, 0]
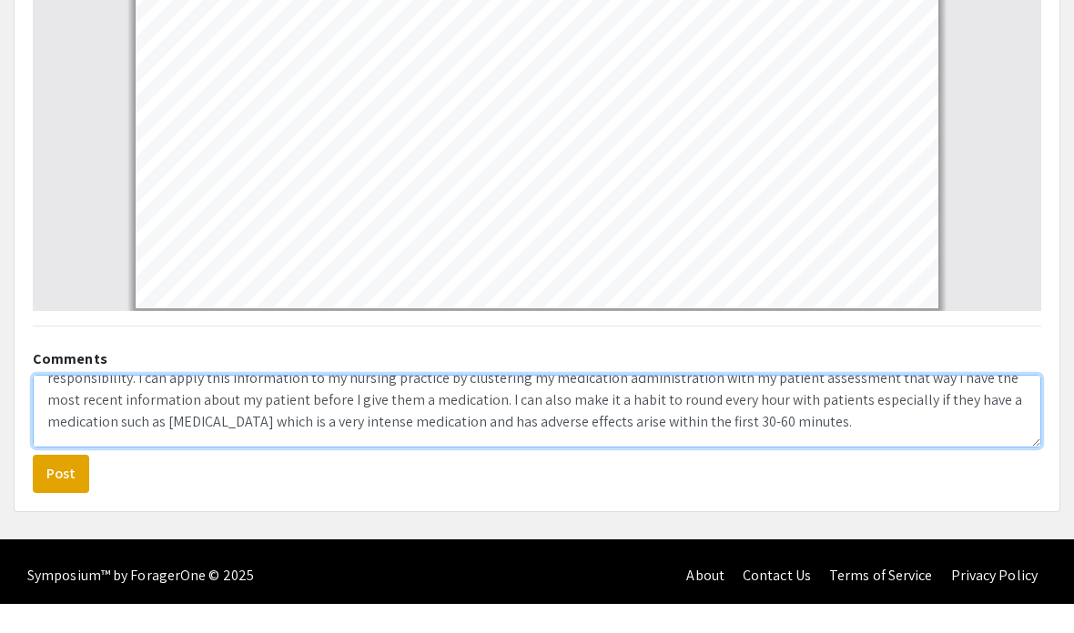
type textarea "Hello all, Thank you for presenting your important work about safe medication a…"
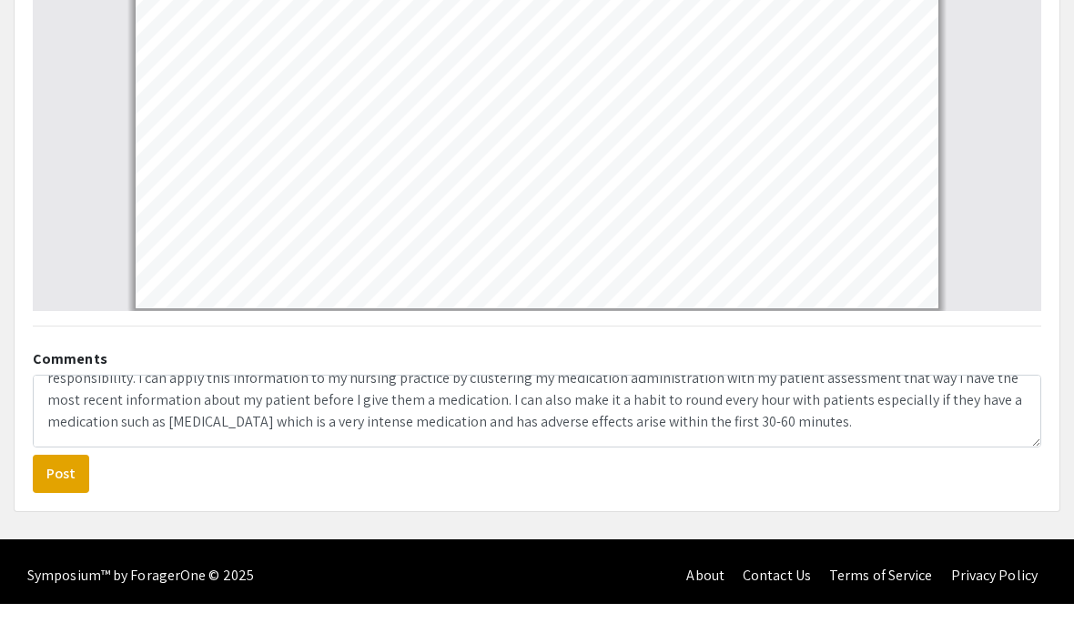
click at [51, 485] on button "Post" at bounding box center [61, 504] width 56 height 38
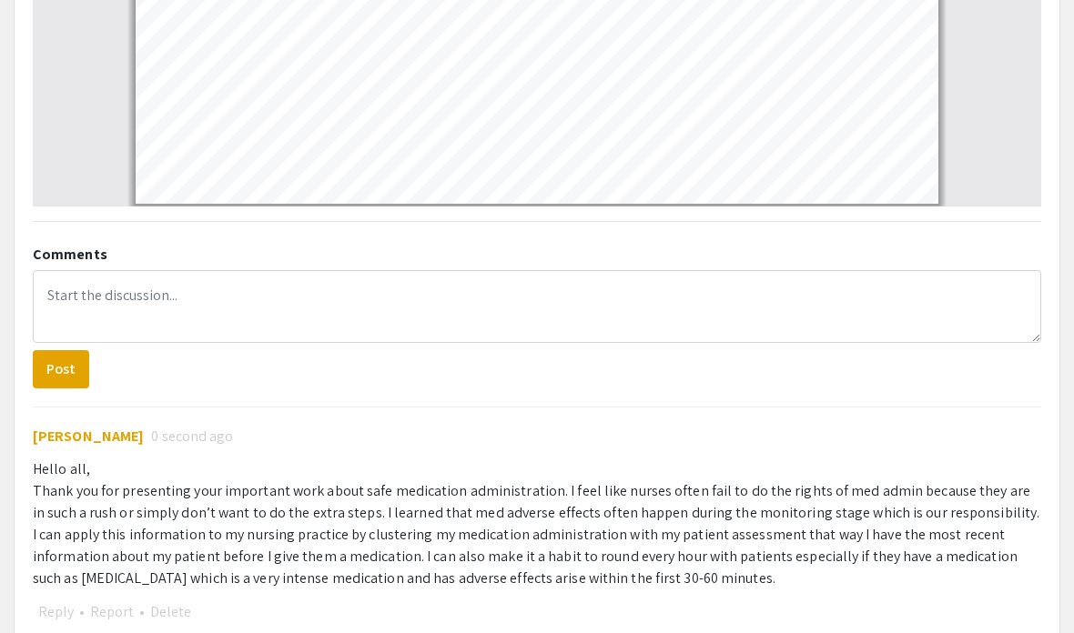
scroll to position [1267, 0]
